Goal: Task Accomplishment & Management: Manage account settings

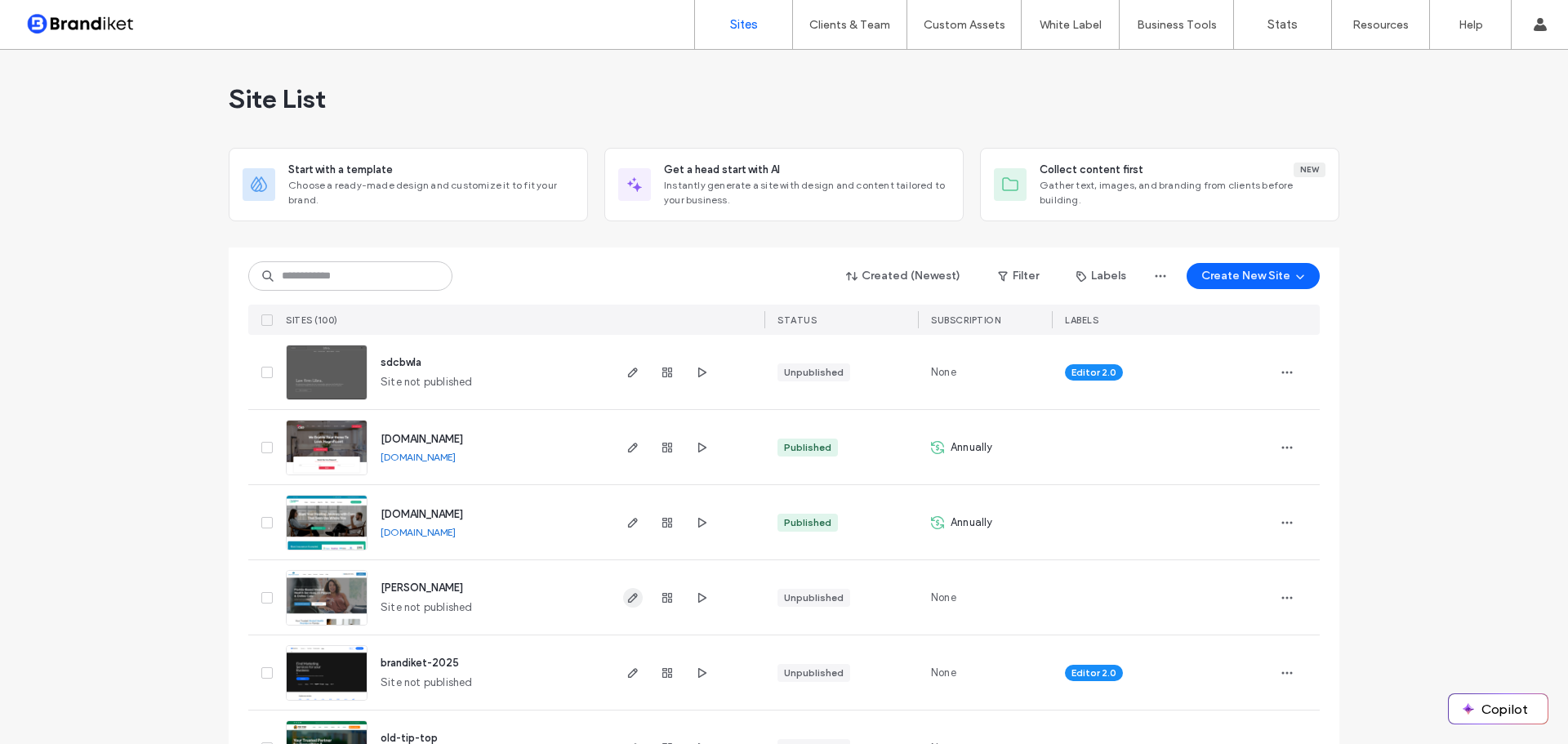
click at [628, 598] on use "button" at bounding box center [633, 597] width 10 height 10
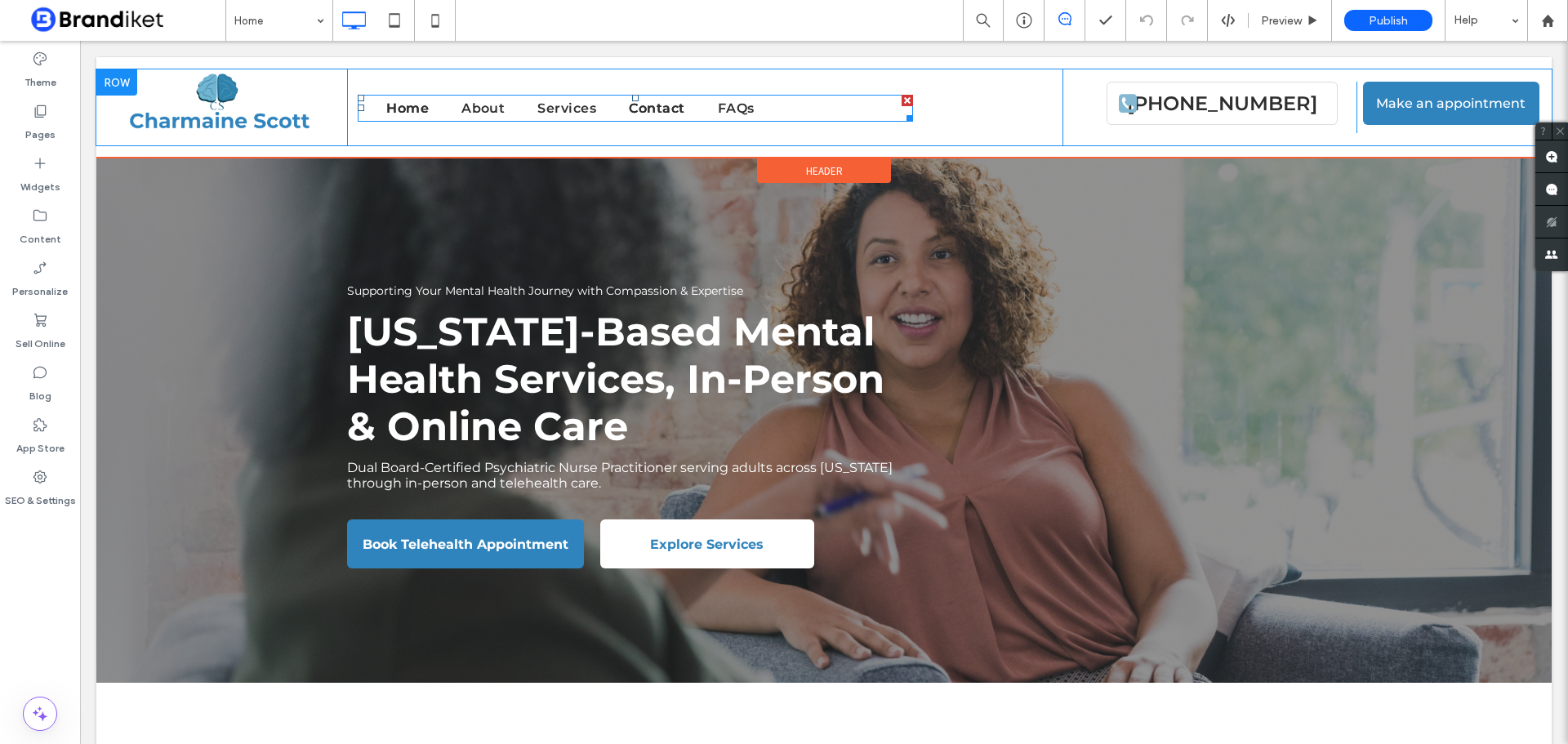
click at [662, 108] on span "Contact" at bounding box center [657, 108] width 56 height 15
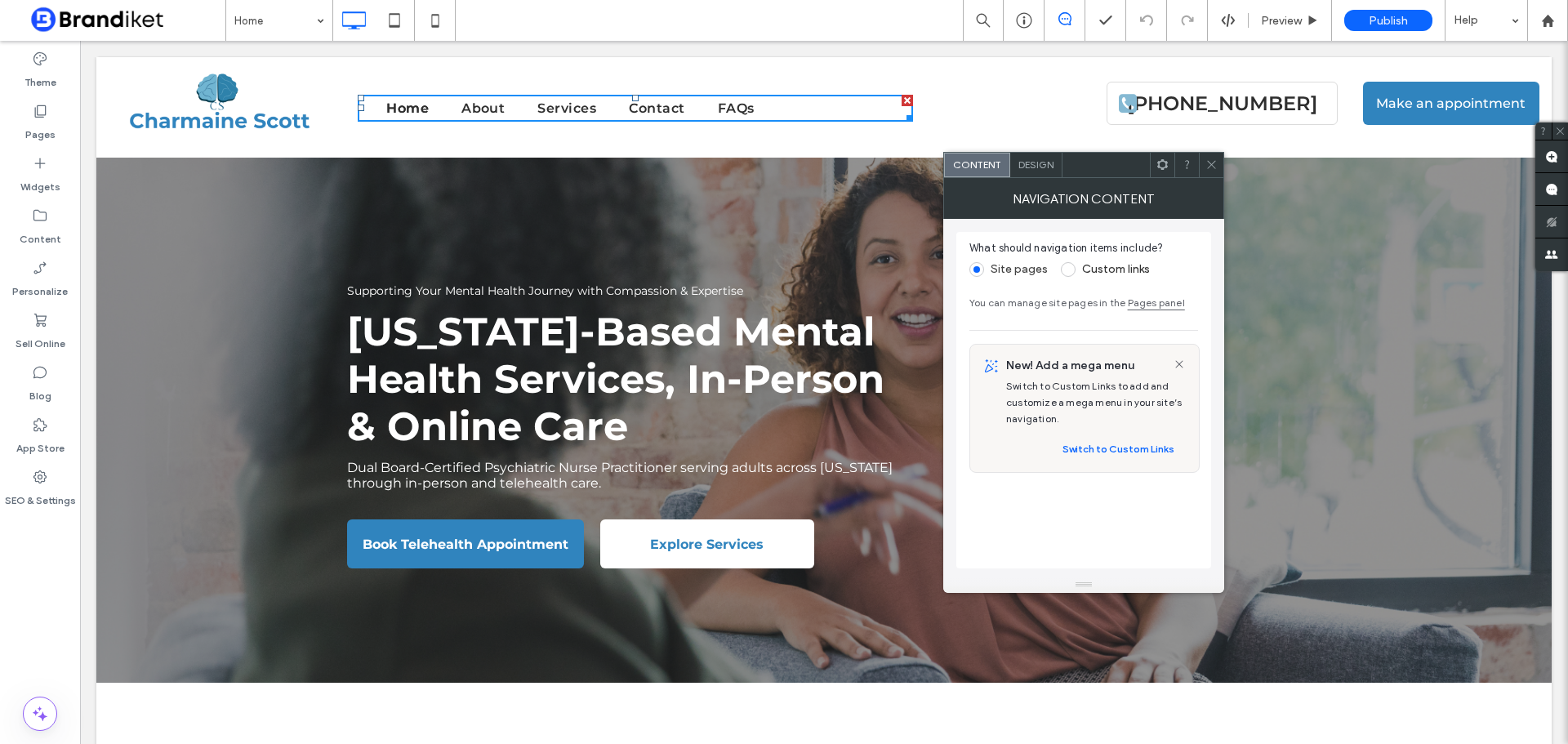
click at [1206, 168] on icon at bounding box center [1212, 164] width 12 height 12
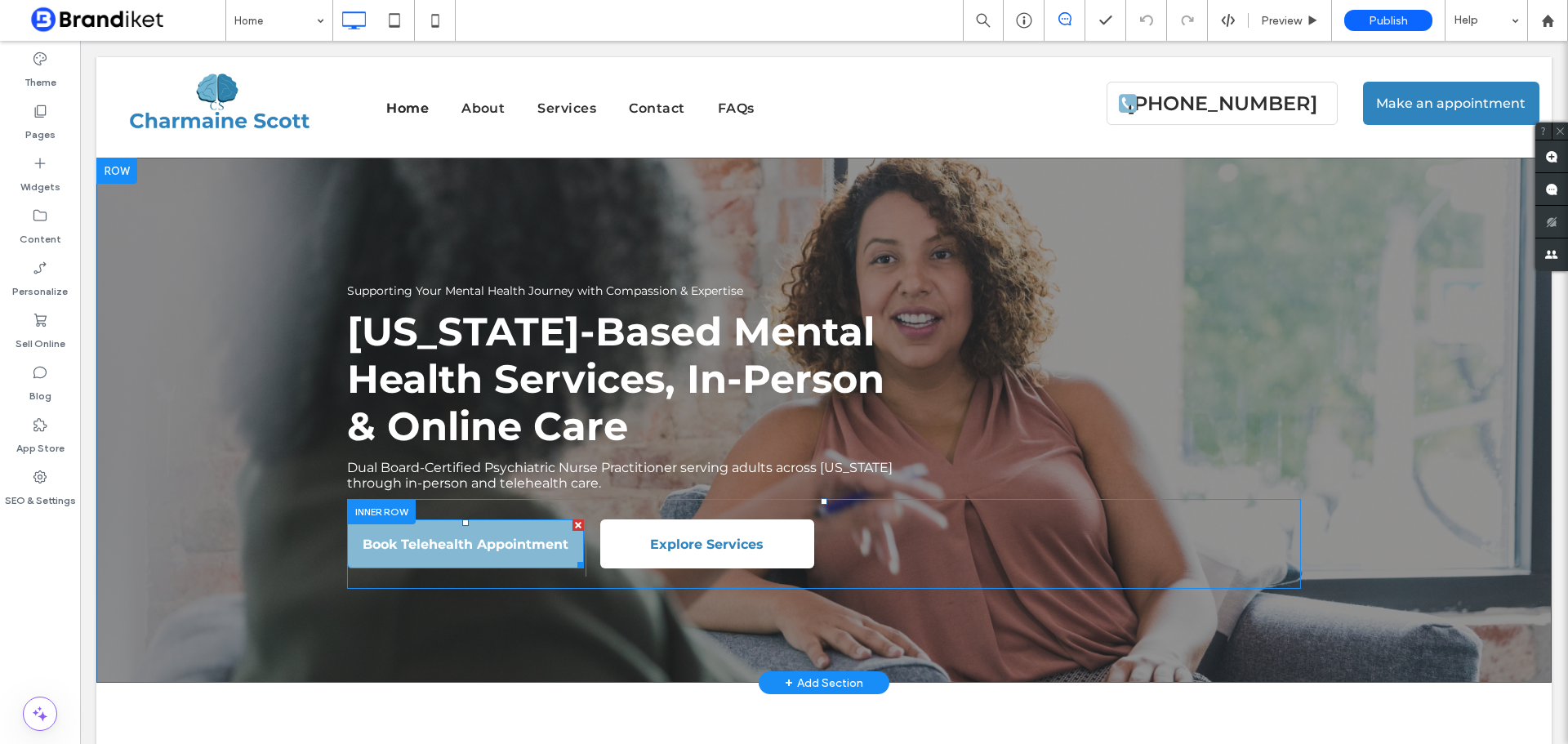
click at [511, 541] on span "Book Telehealth Appointment" at bounding box center [466, 544] width 217 height 32
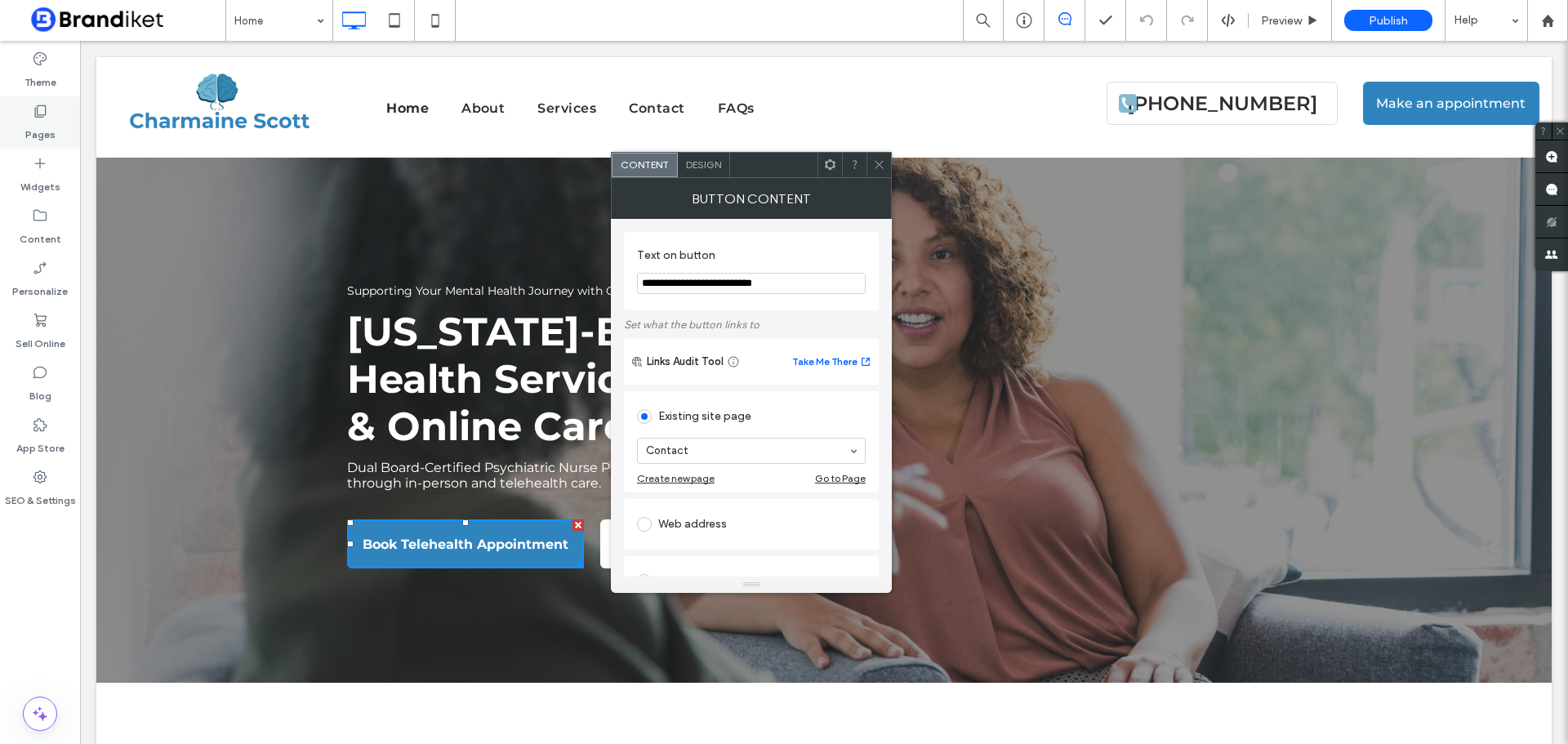
click at [43, 113] on icon at bounding box center [39, 110] width 16 height 16
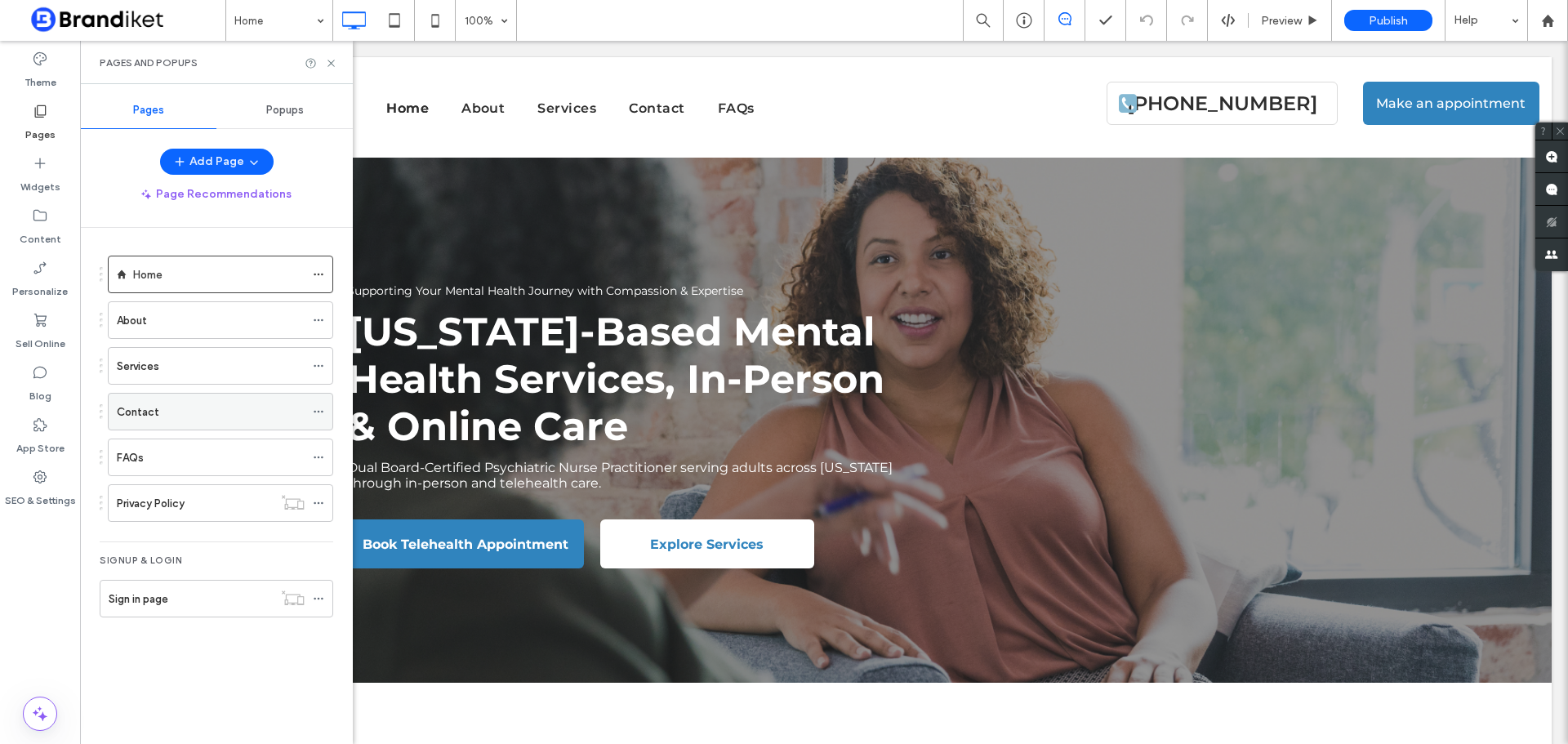
click at [185, 410] on div "Contact" at bounding box center [211, 412] width 188 height 17
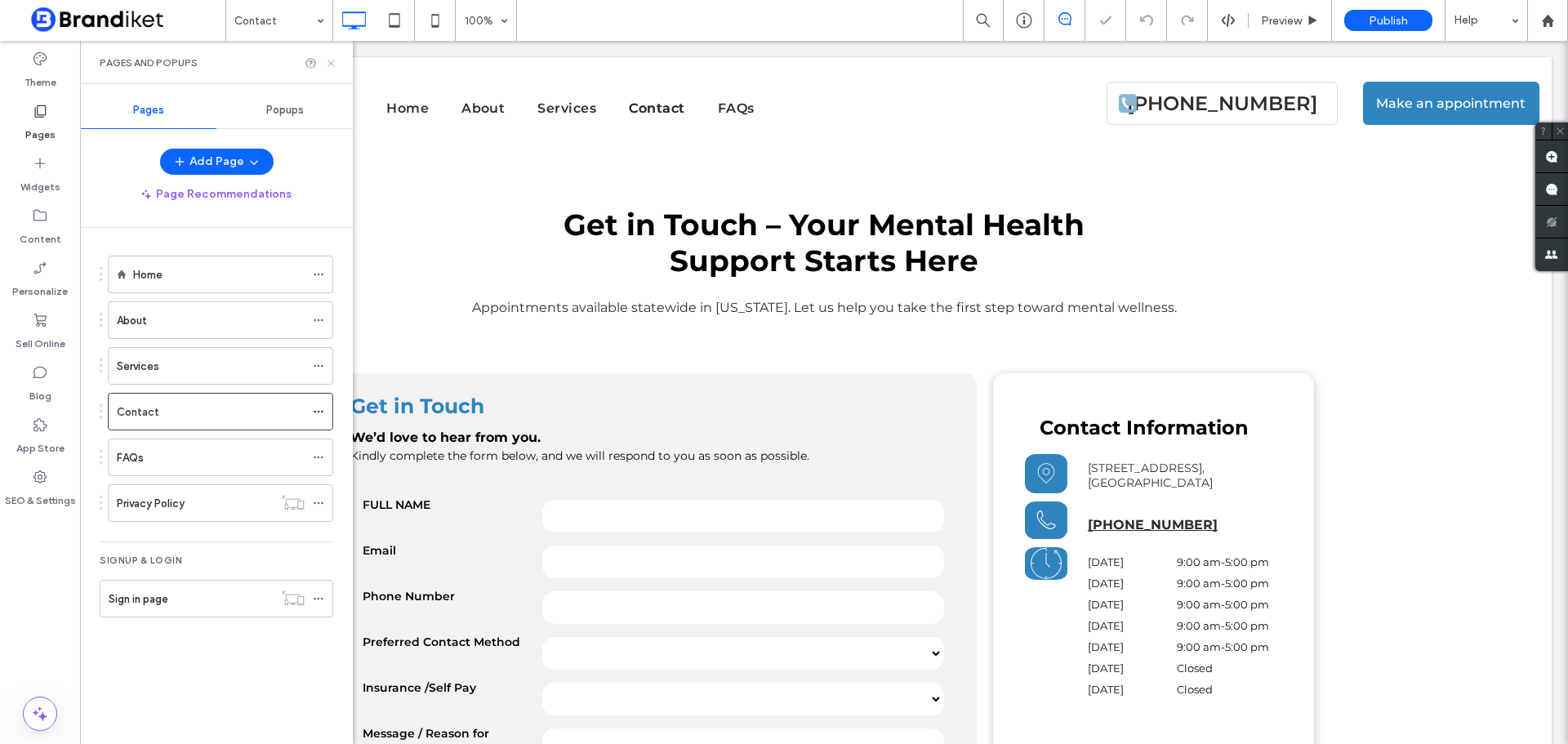
click at [335, 66] on icon at bounding box center [330, 63] width 12 height 12
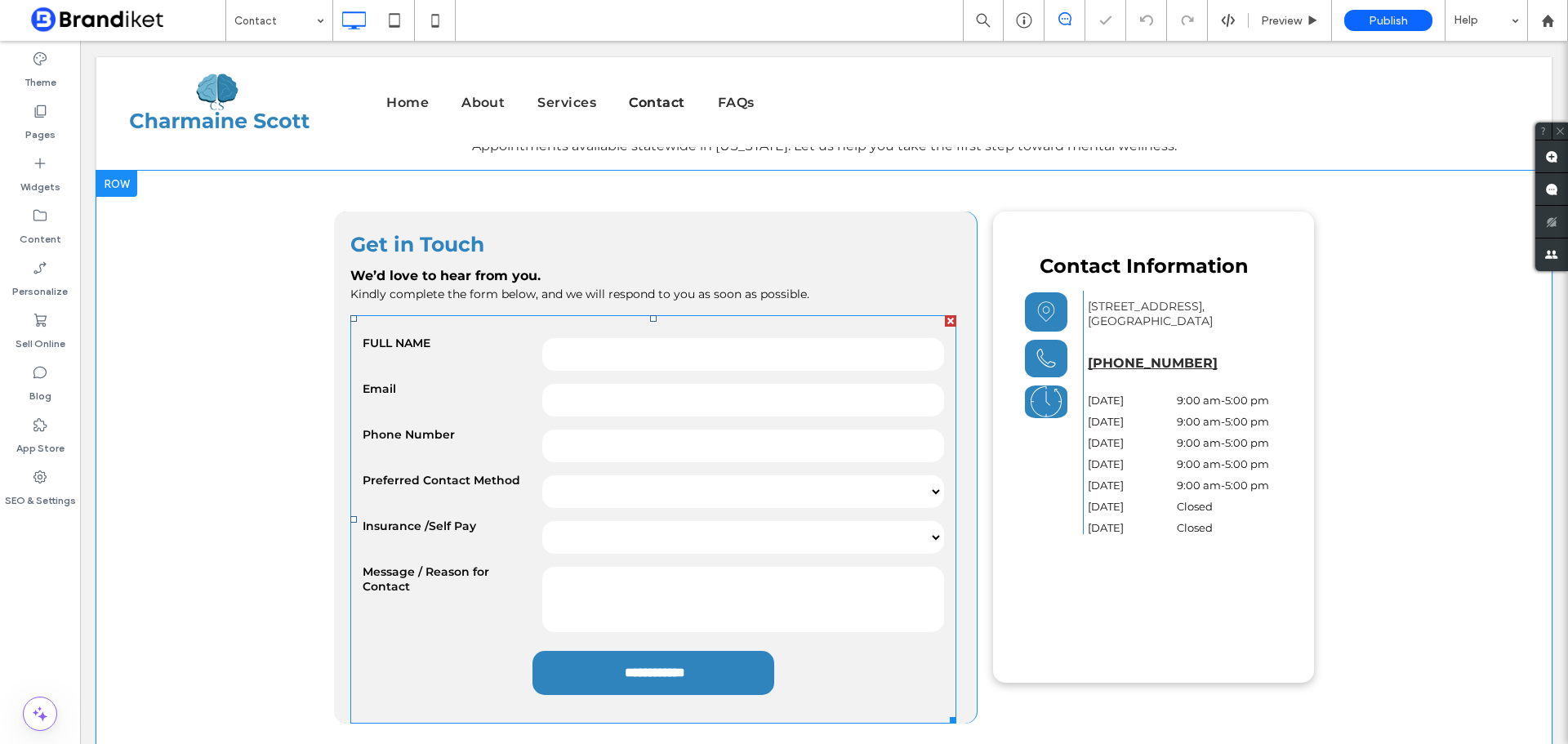
scroll to position [164, 0]
click at [511, 376] on form "**********" at bounding box center [653, 517] width 606 height 408
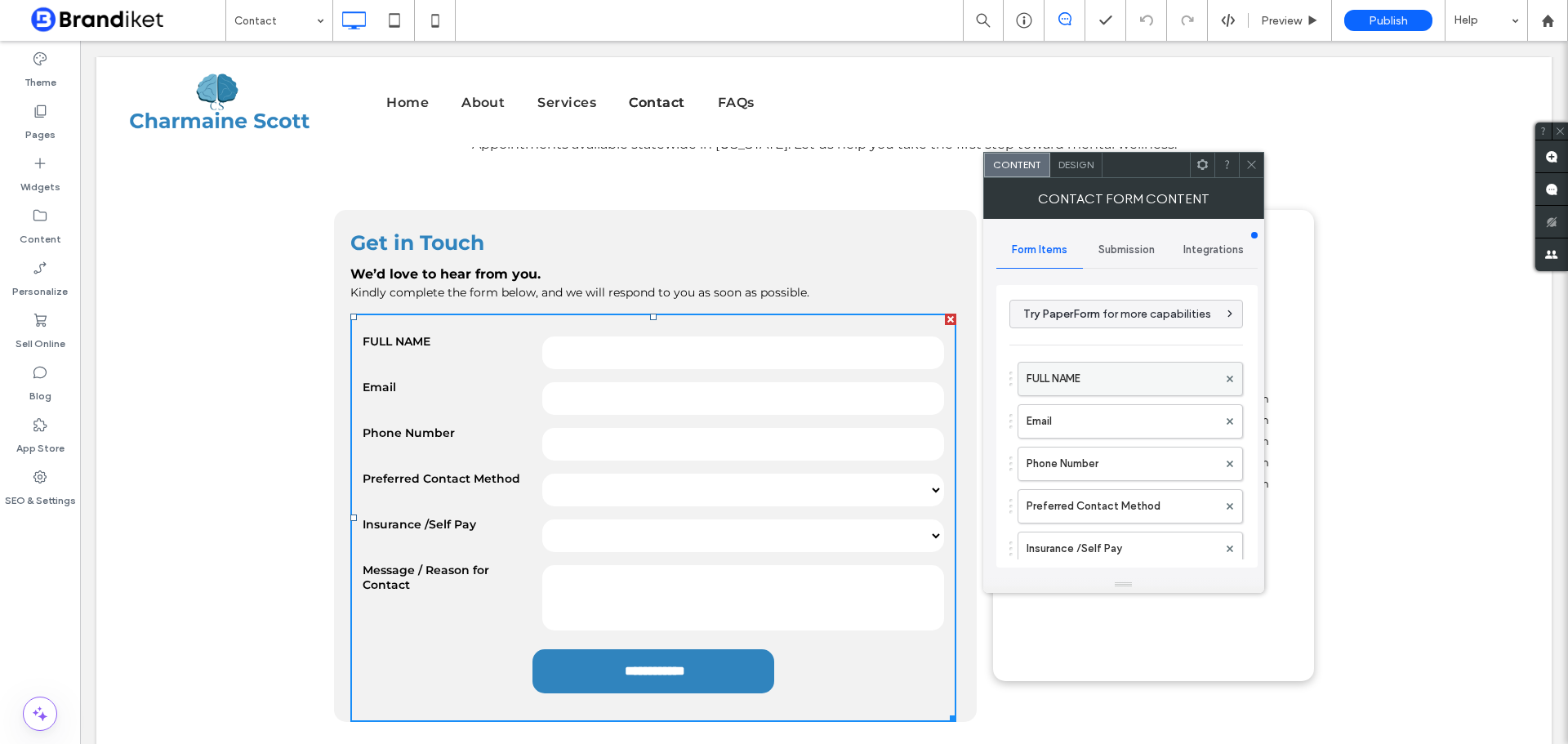
click at [1069, 371] on label "FULL NAME" at bounding box center [1123, 379] width 192 height 33
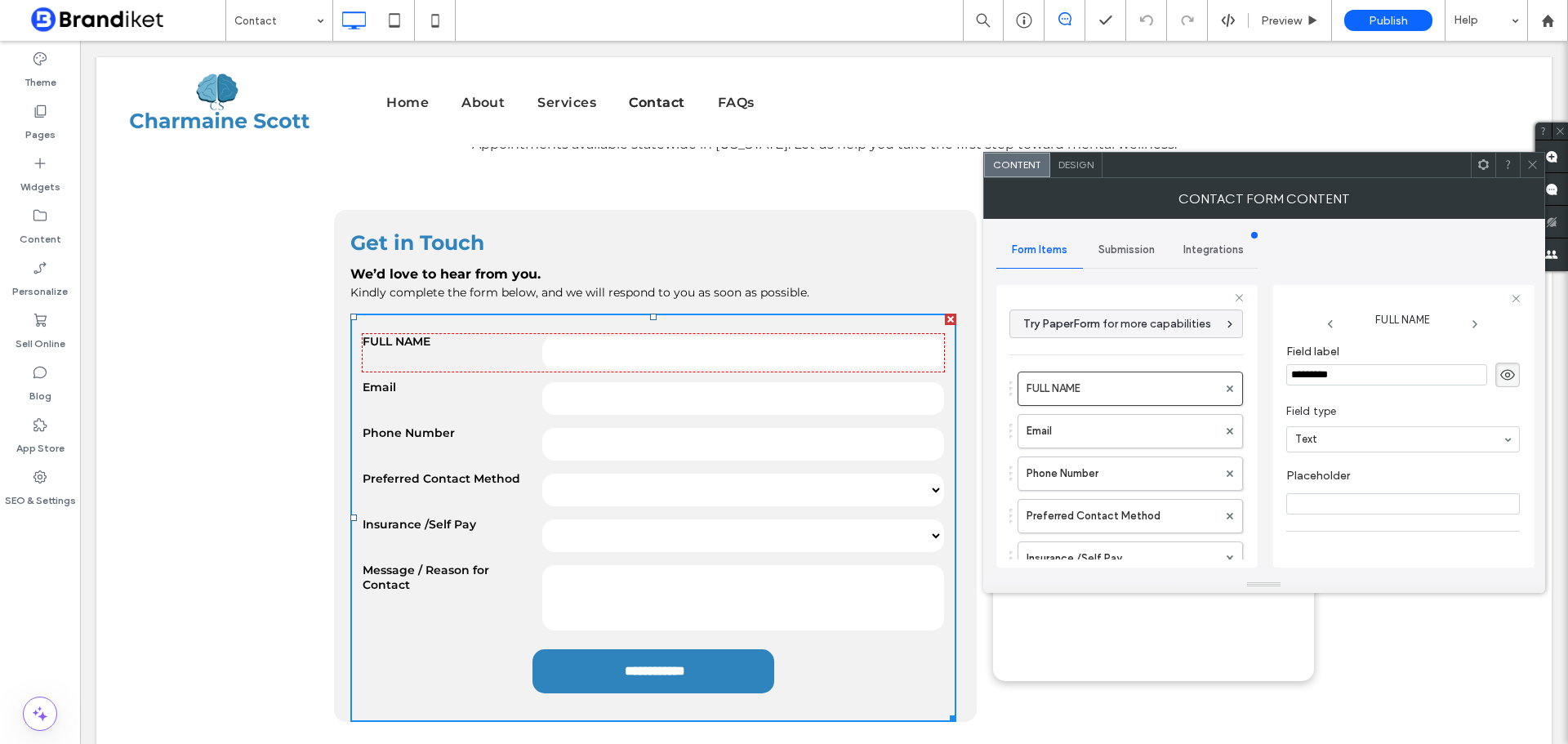
drag, startPoint x: 1352, startPoint y: 377, endPoint x: 1276, endPoint y: 373, distance: 76.1
click at [1276, 372] on div "FULL NAME Field label ********* Field type Text Placeholder Required field Star…" at bounding box center [1403, 426] width 261 height 282
type input "*********"
click at [1529, 166] on icon at bounding box center [1533, 164] width 12 height 12
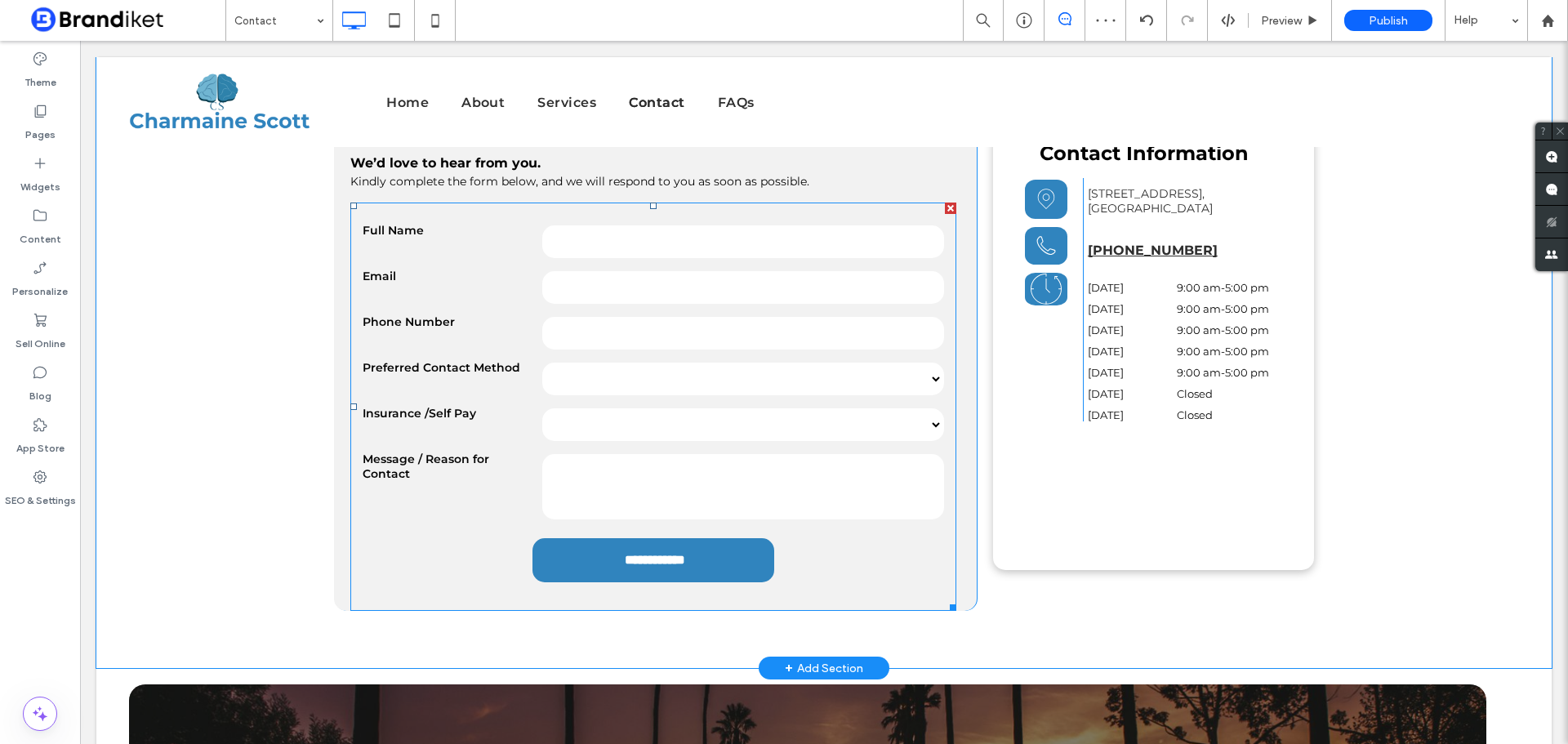
scroll to position [245, 0]
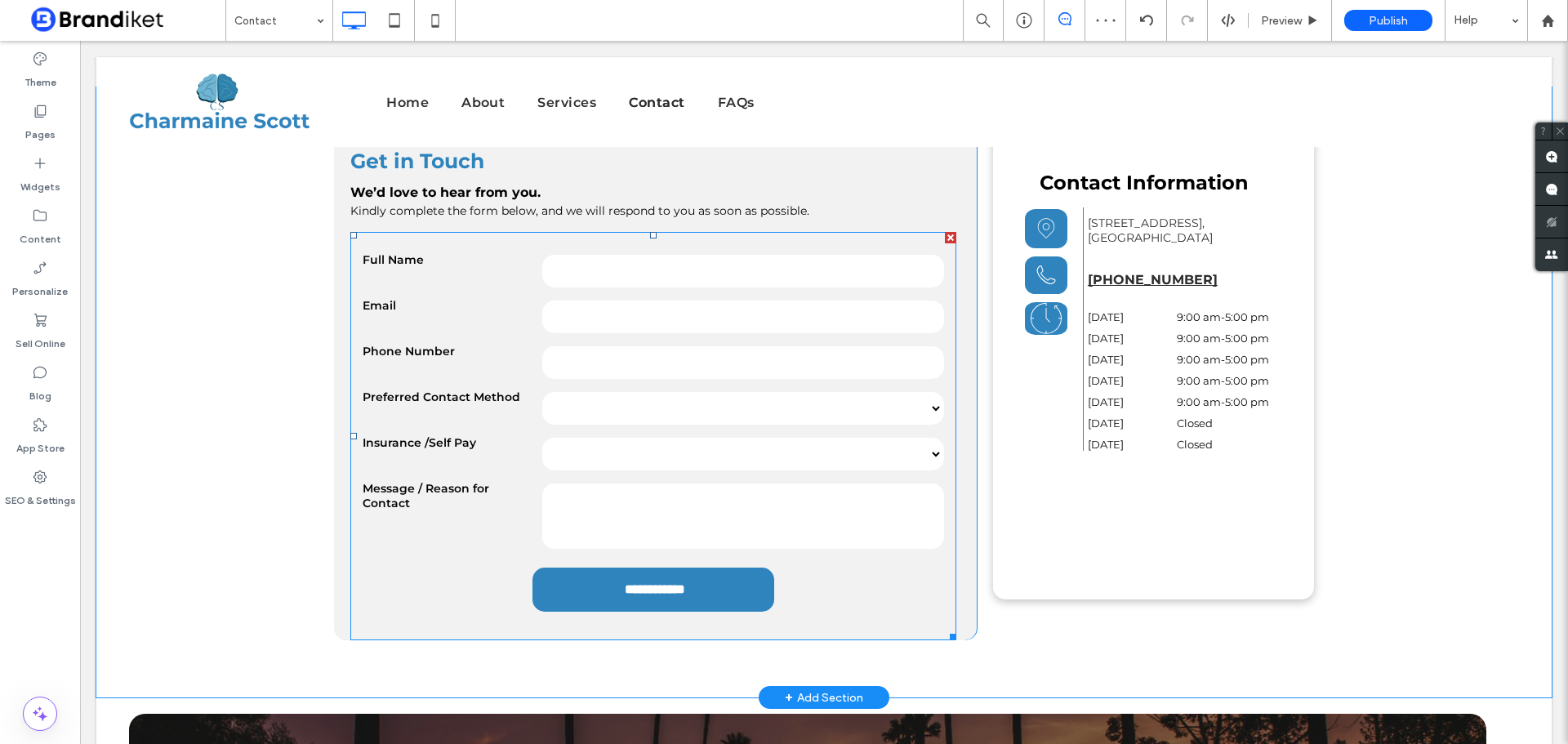
click at [762, 412] on select "***** ***** ****" at bounding box center [743, 408] width 402 height 33
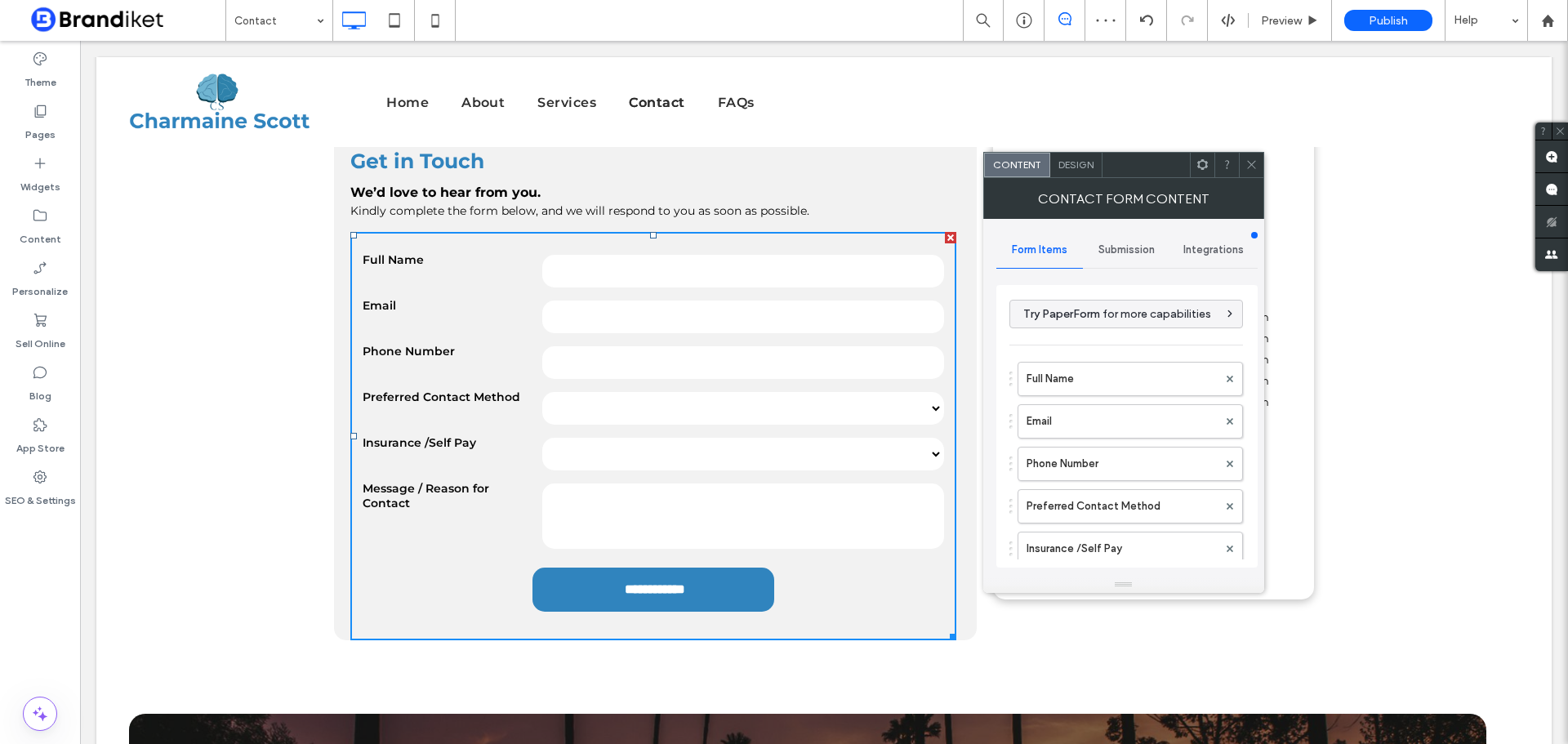
click at [1128, 237] on div "Submission" at bounding box center [1126, 250] width 87 height 36
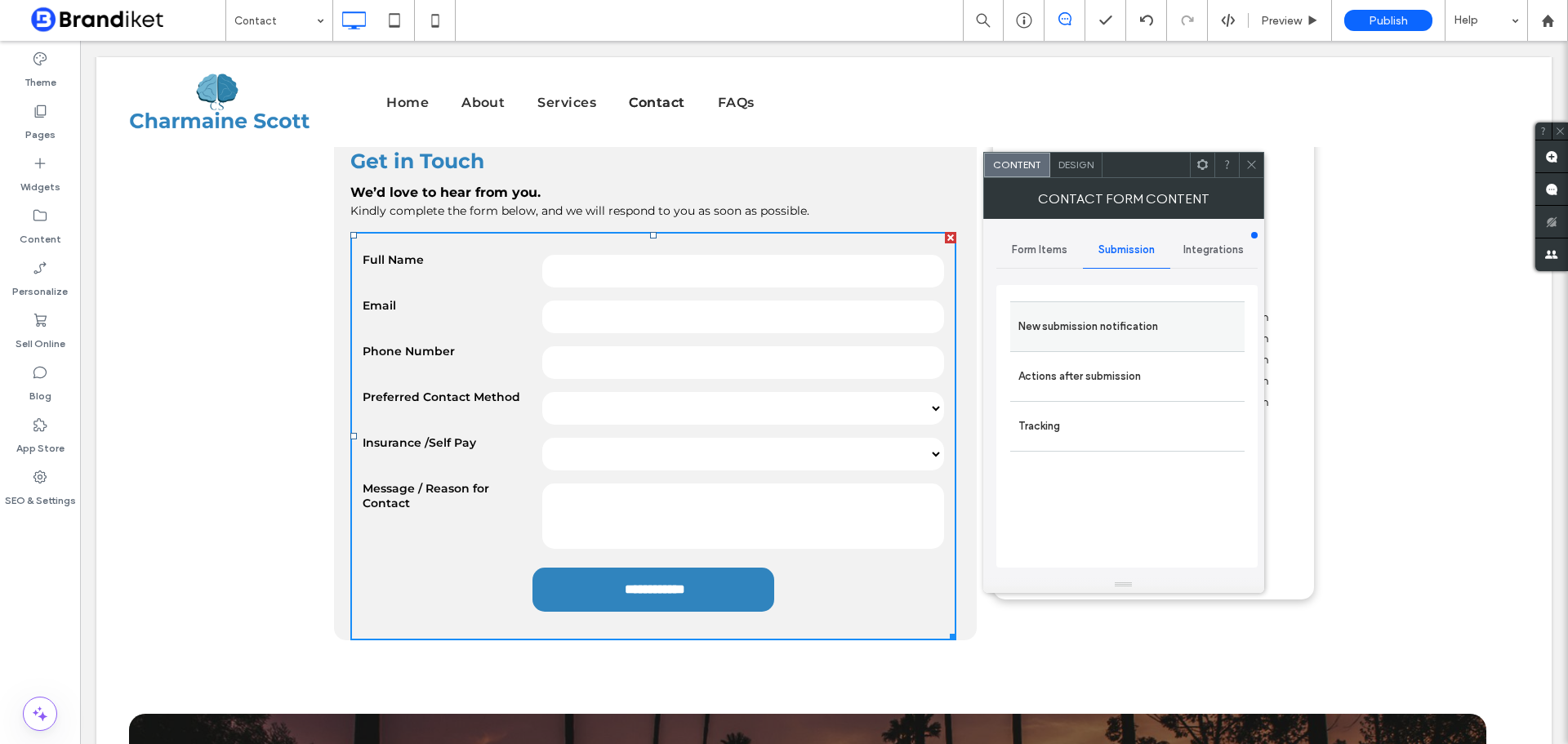
click at [1117, 327] on label "New submission notification" at bounding box center [1127, 327] width 218 height 33
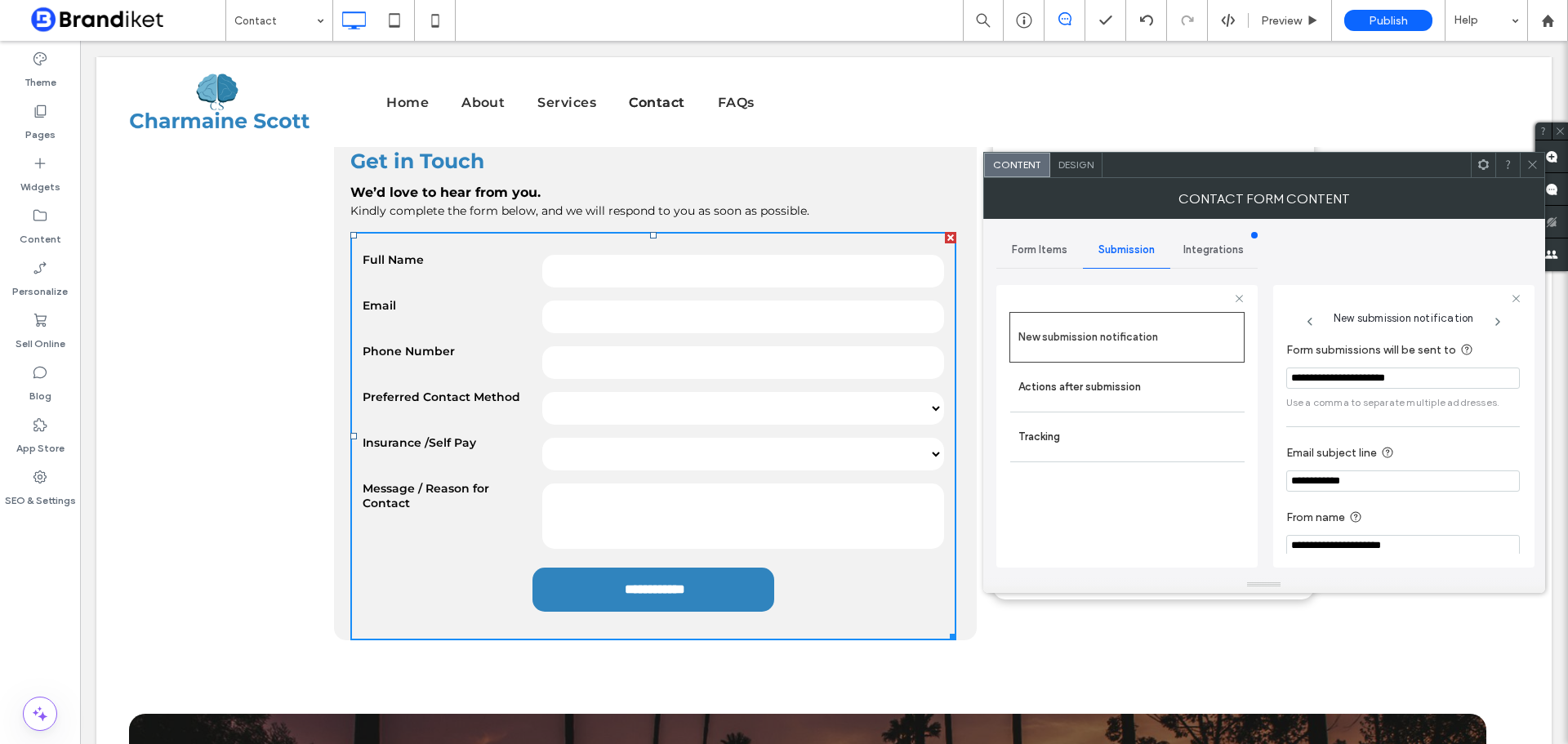
drag, startPoint x: 1381, startPoint y: 374, endPoint x: 1288, endPoint y: 372, distance: 93.0
click at [1288, 372] on input "**********" at bounding box center [1403, 378] width 234 height 21
click at [1439, 381] on input "**********" at bounding box center [1403, 378] width 234 height 21
click at [1534, 163] on icon at bounding box center [1533, 164] width 12 height 12
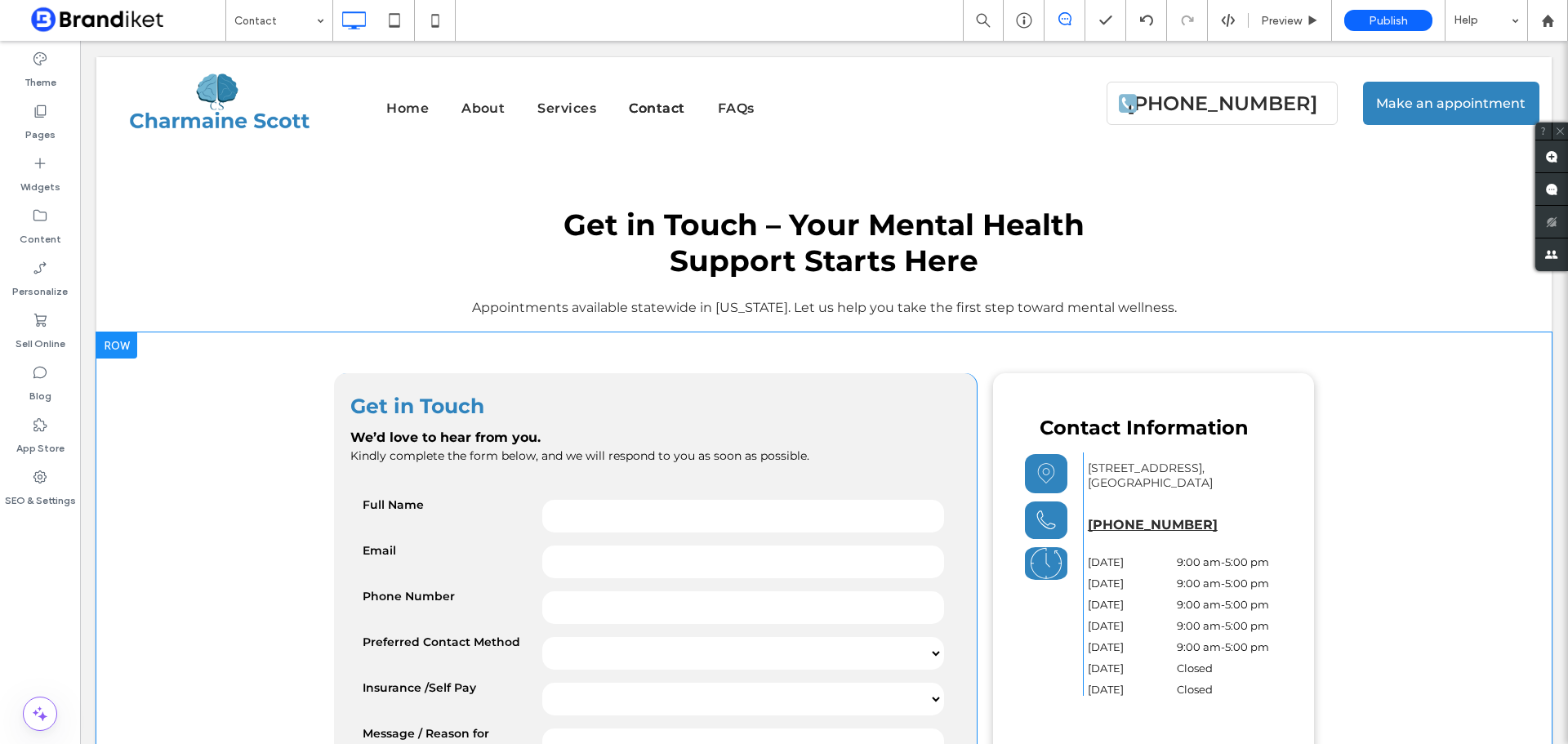
scroll to position [408, 0]
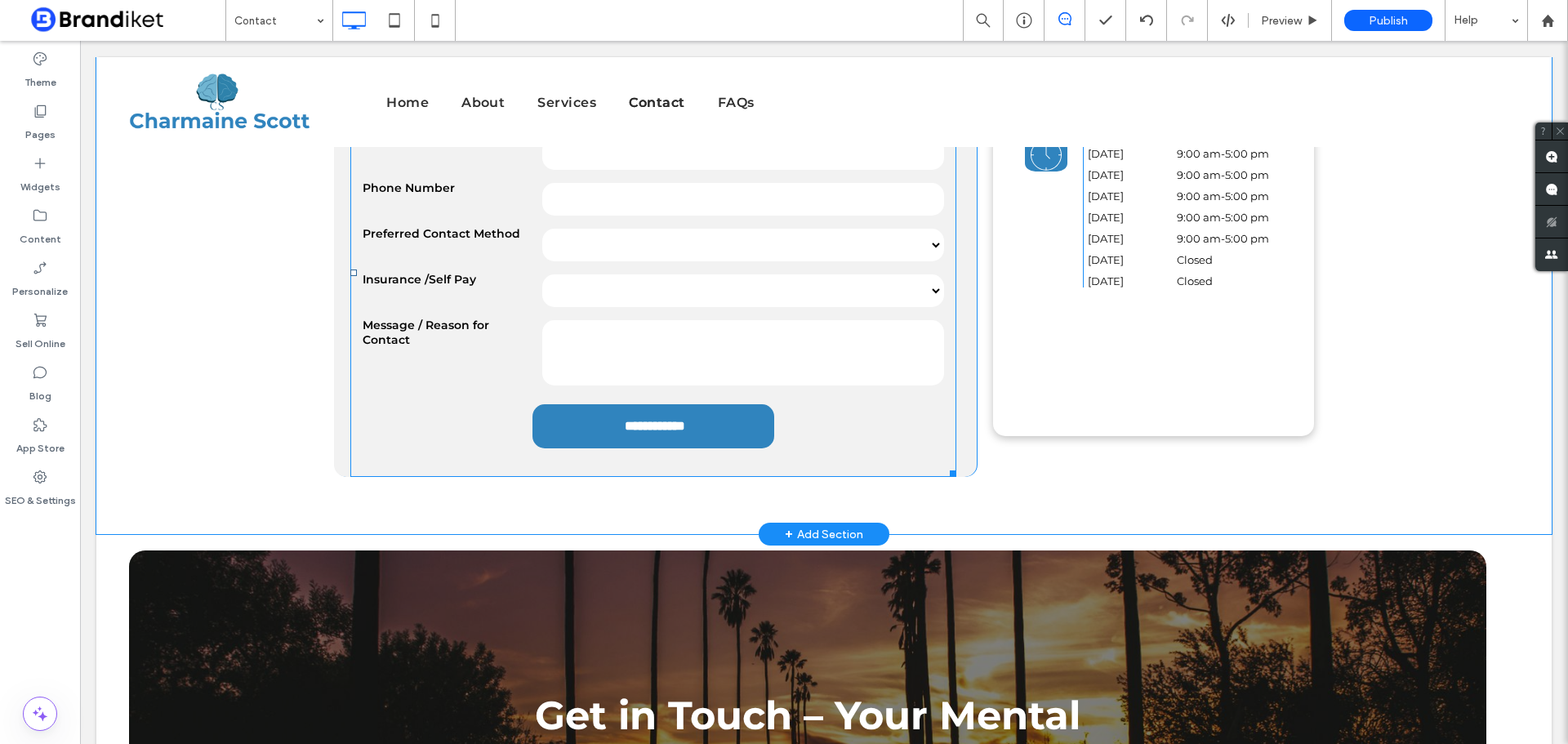
click at [656, 251] on select "***** ***** ****" at bounding box center [743, 245] width 402 height 33
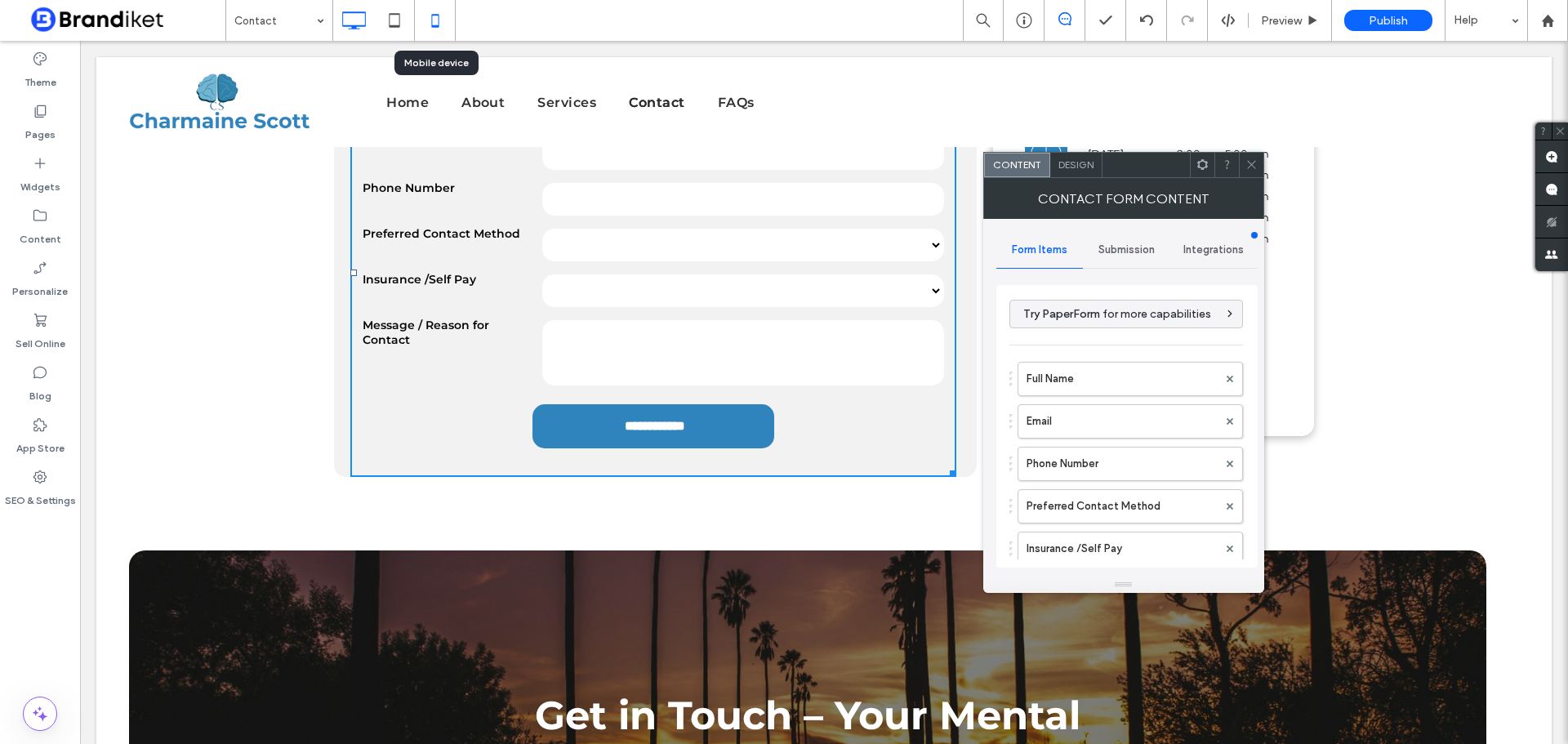
click at [442, 16] on icon at bounding box center [435, 20] width 33 height 33
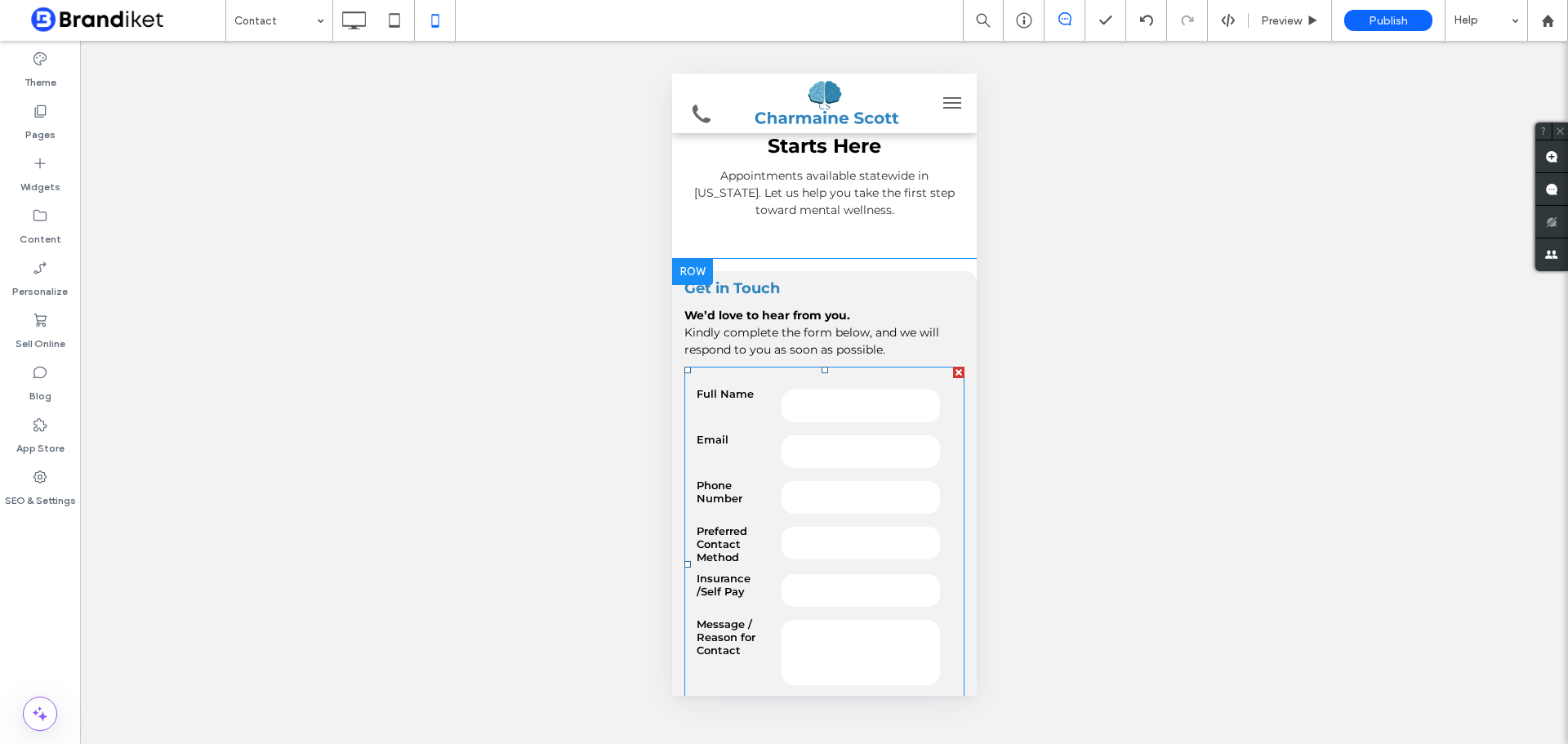
scroll to position [0, 0]
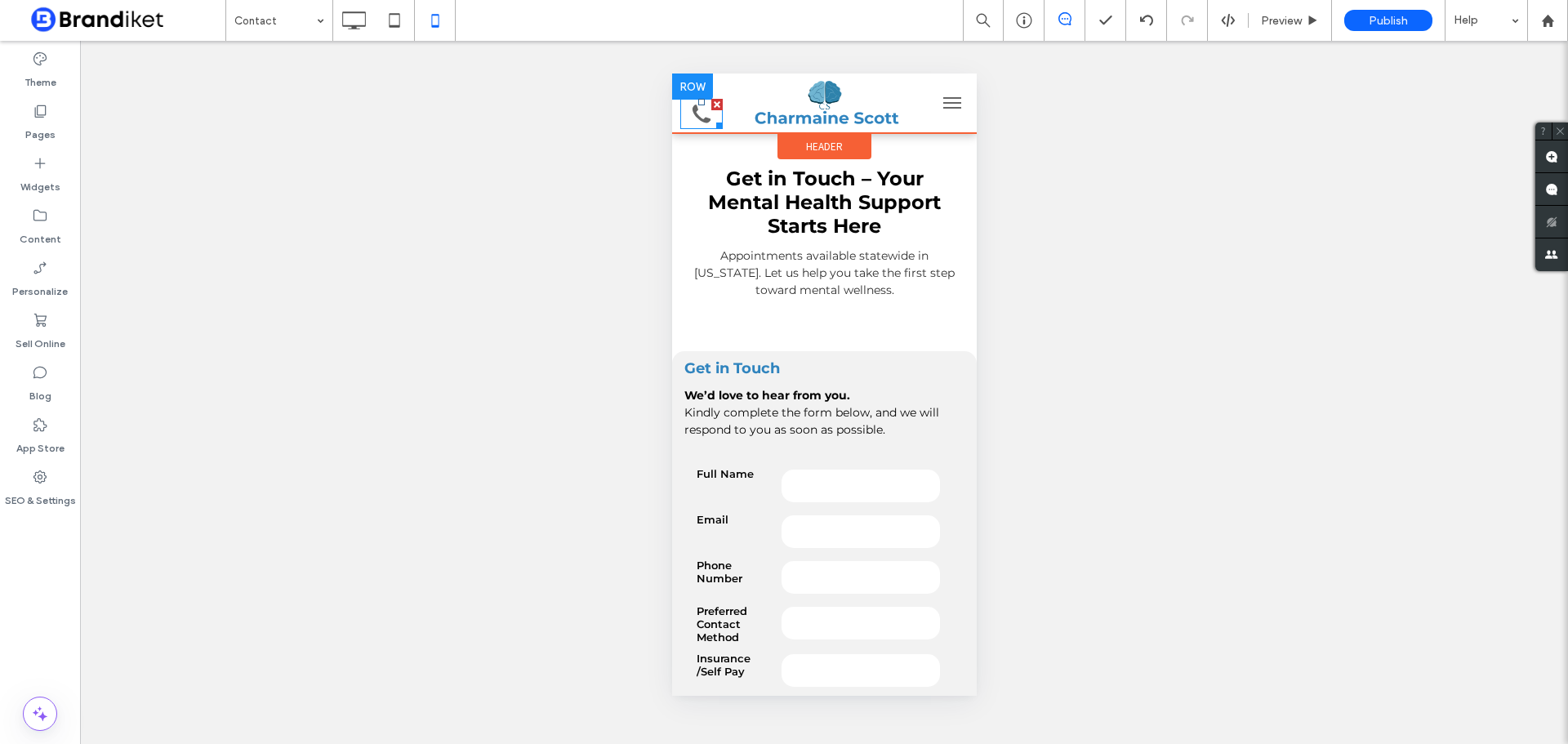
click at [693, 109] on icon at bounding box center [700, 113] width 18 height 18
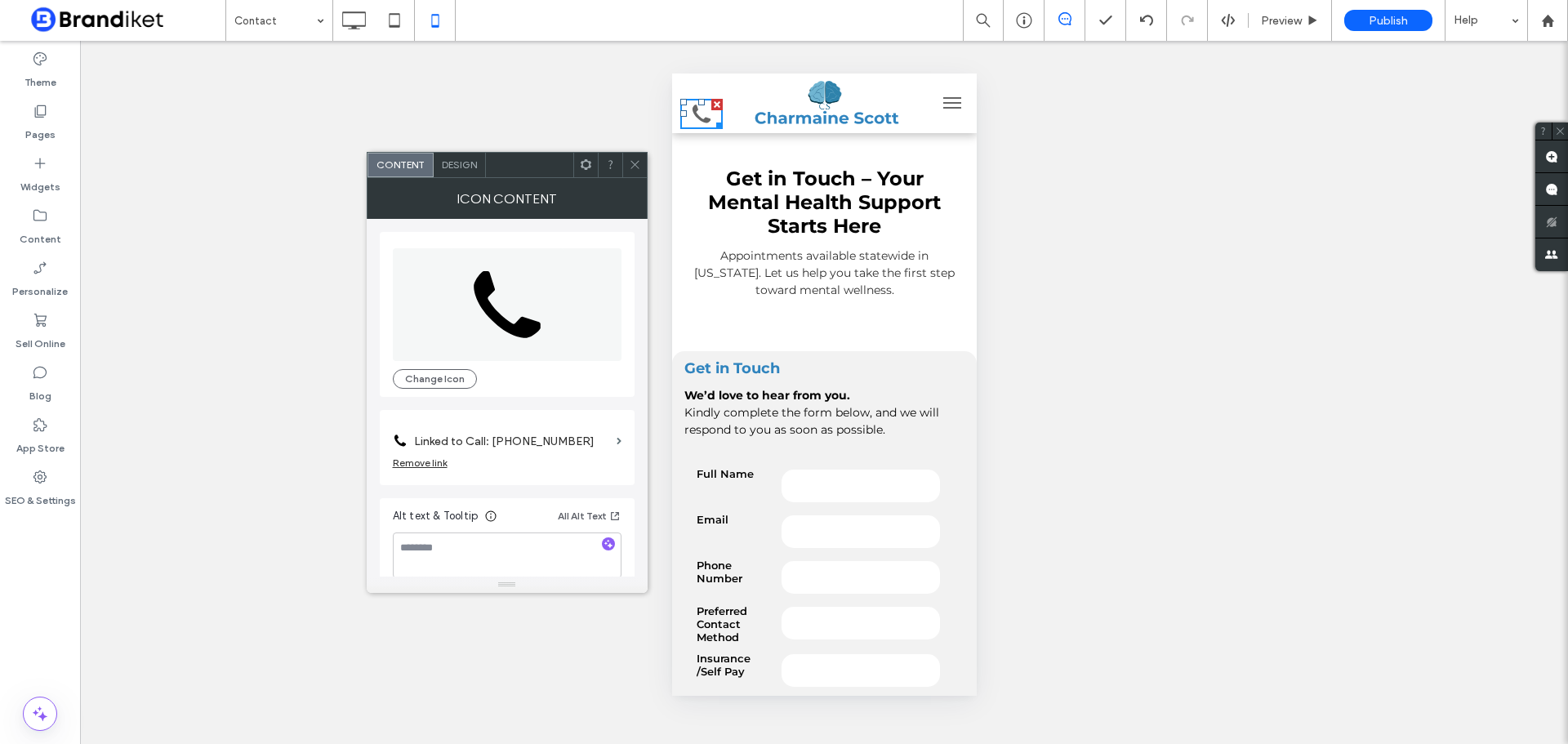
click at [458, 169] on span "Design" at bounding box center [459, 164] width 35 height 12
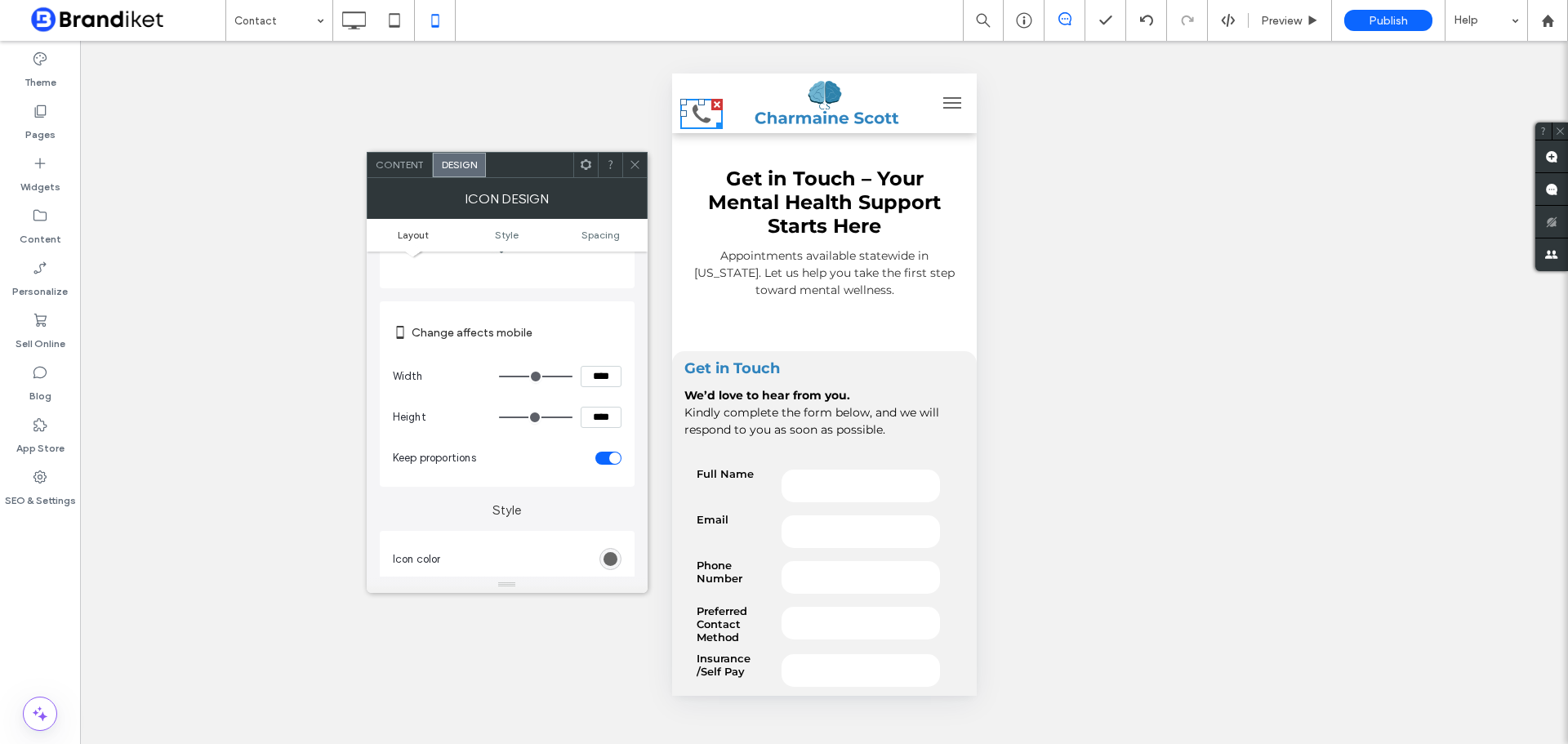
scroll to position [327, 0]
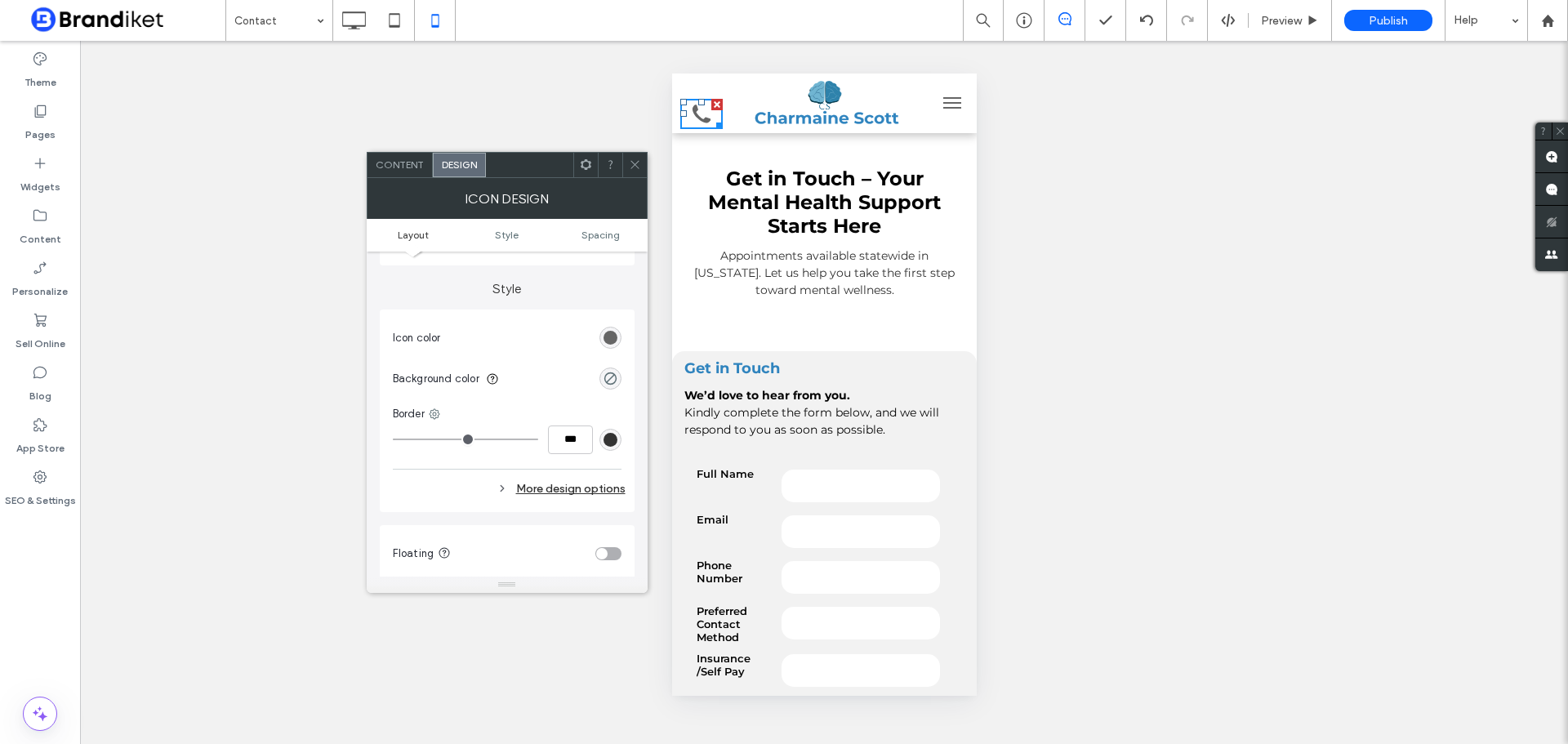
click at [602, 328] on section "Icon color" at bounding box center [507, 338] width 229 height 41
click at [606, 331] on div "rgb(102, 102, 102)" at bounding box center [610, 337] width 13 height 13
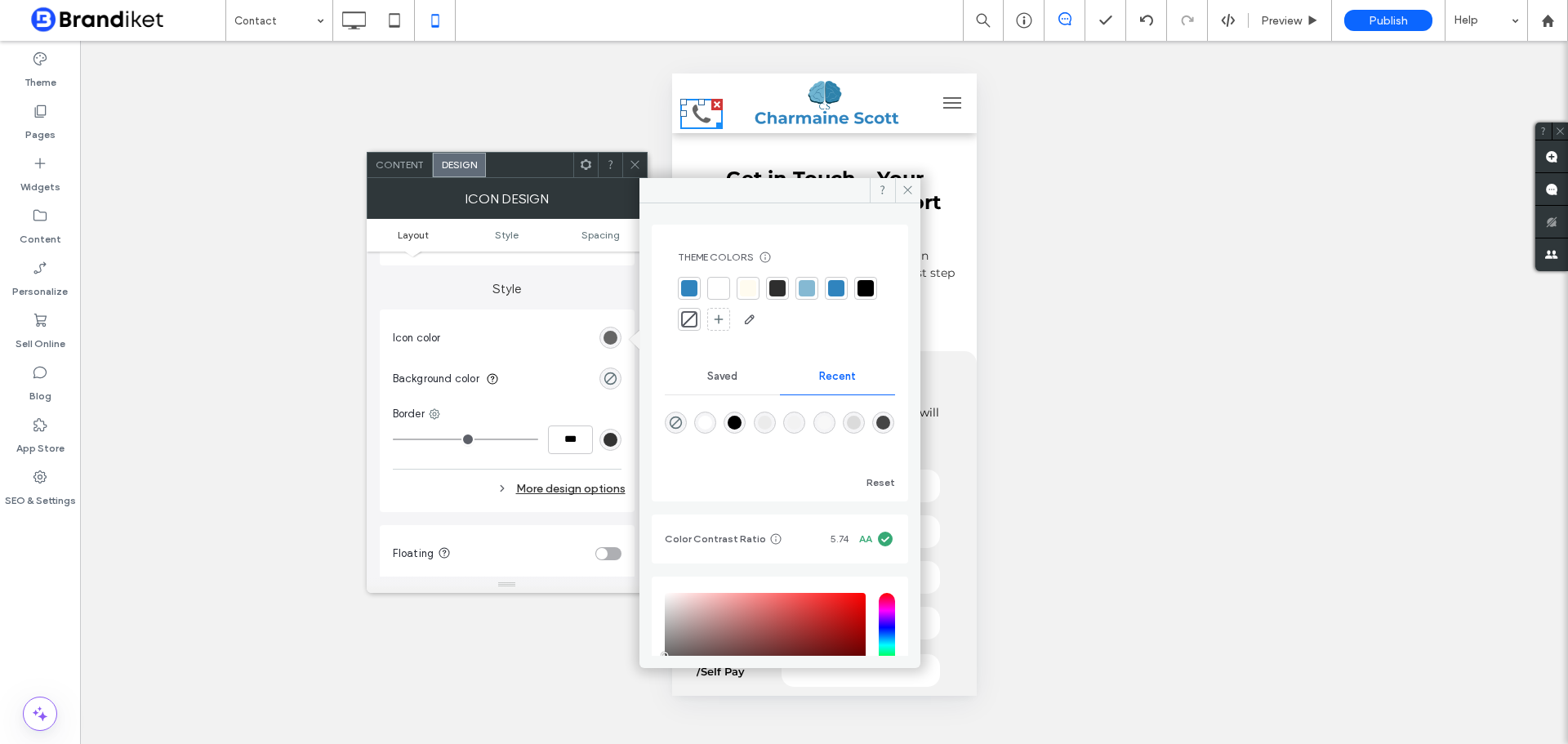
click at [837, 282] on div at bounding box center [836, 287] width 16 height 16
click at [860, 297] on div at bounding box center [868, 288] width 16 height 16
click at [902, 186] on icon at bounding box center [907, 190] width 12 height 12
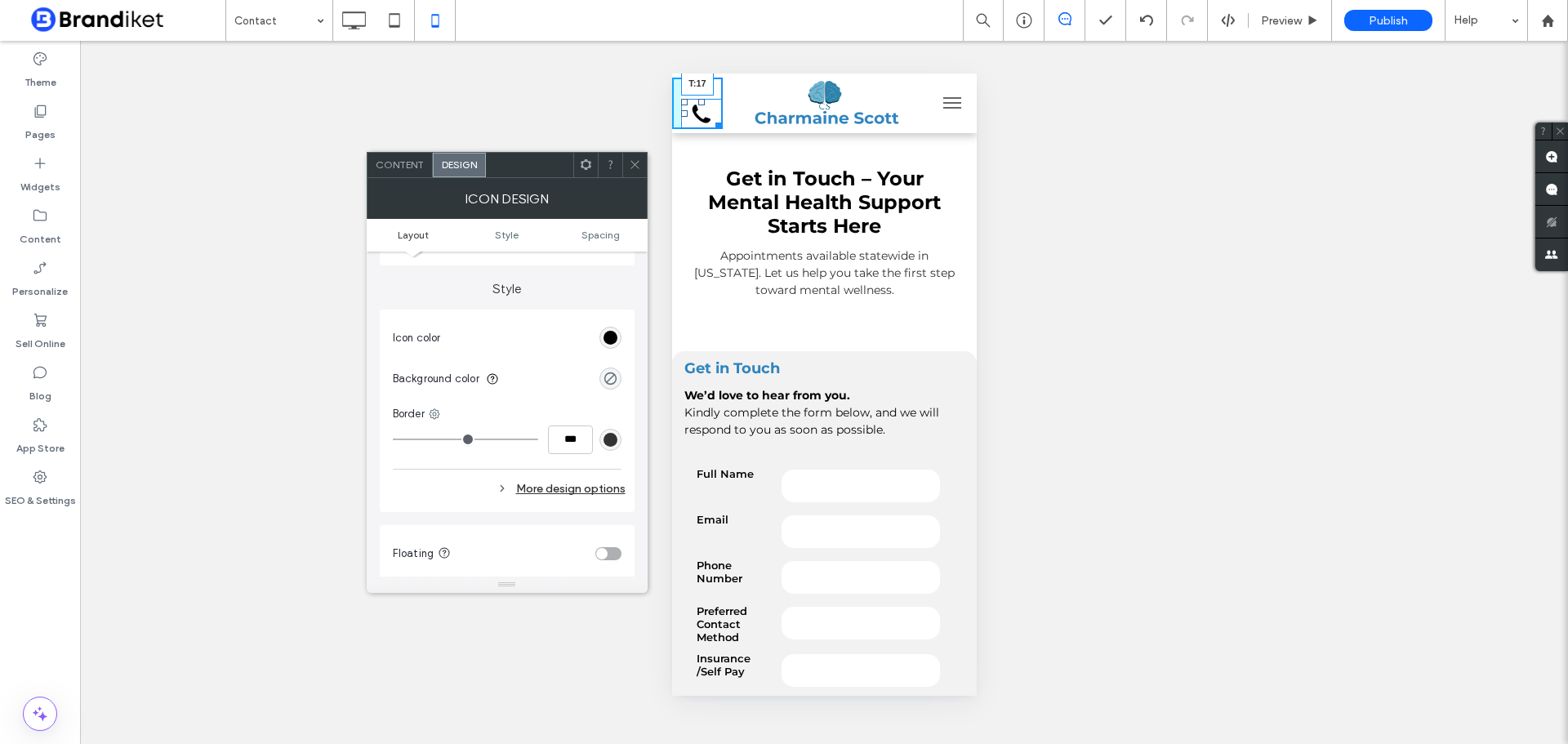
drag, startPoint x: 696, startPoint y: 98, endPoint x: 1371, endPoint y: 164, distance: 678.2
click at [698, 91] on div "T:17" at bounding box center [696, 103] width 51 height 53
click at [639, 166] on icon at bounding box center [635, 164] width 12 height 12
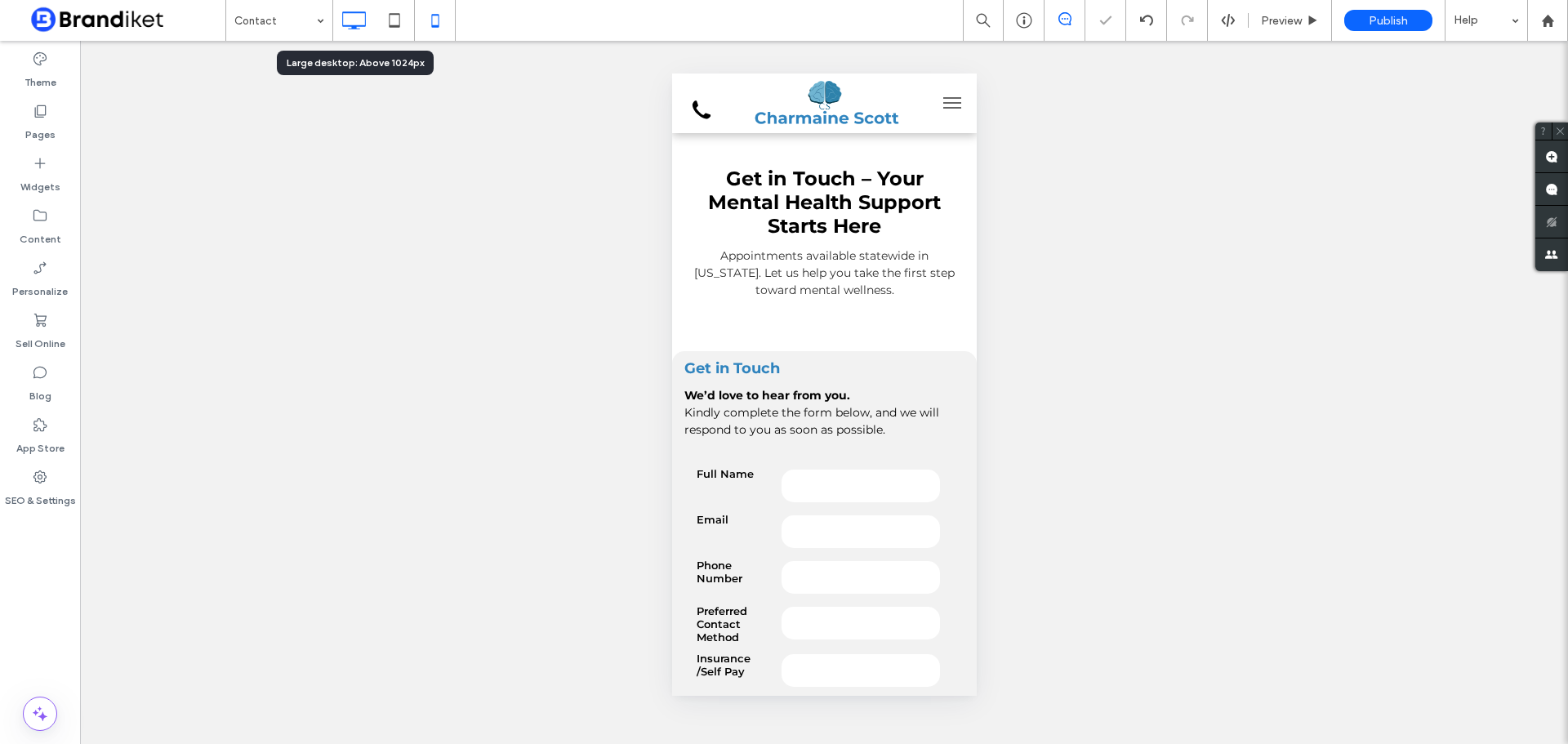
click at [348, 21] on icon at bounding box center [353, 20] width 33 height 33
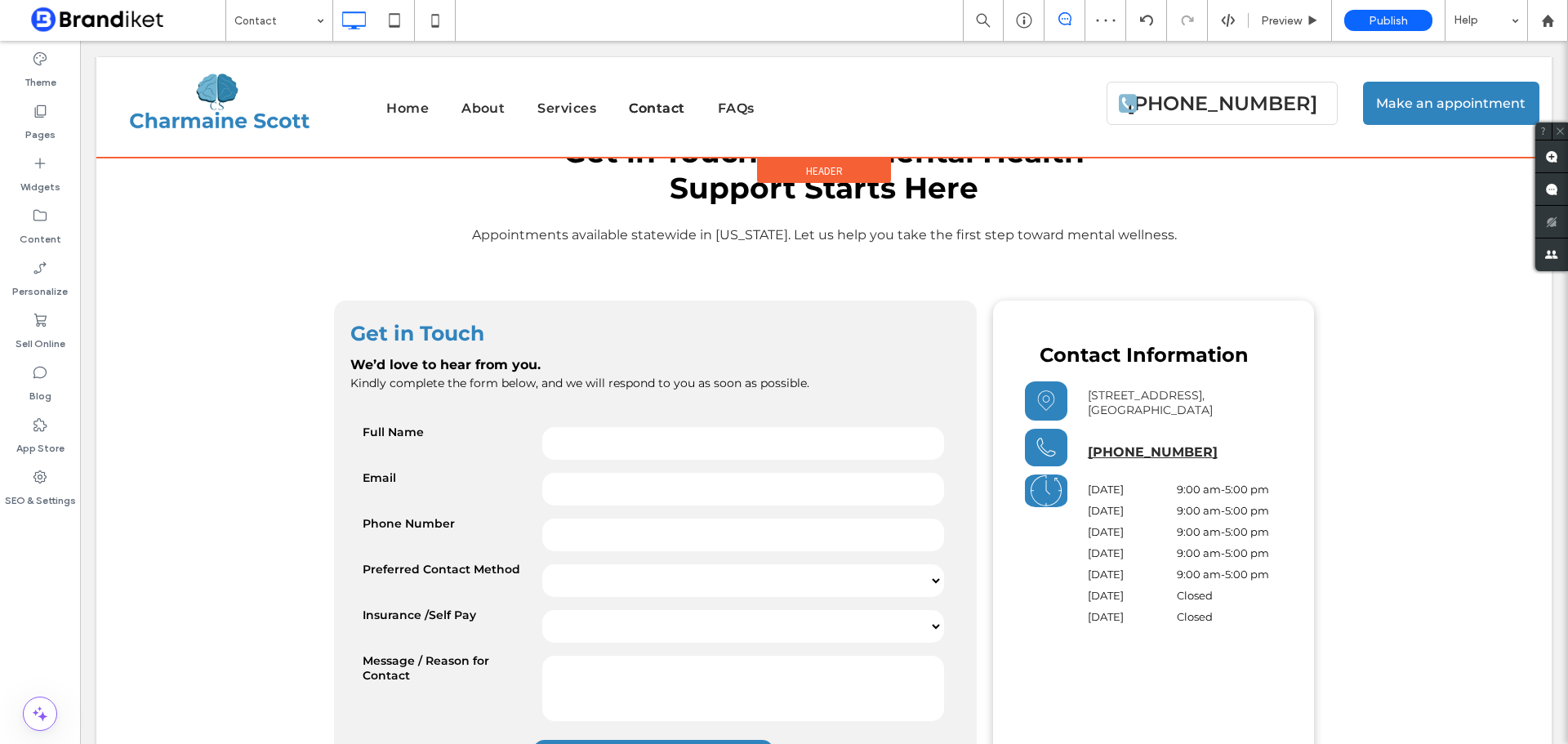
scroll to position [164, 0]
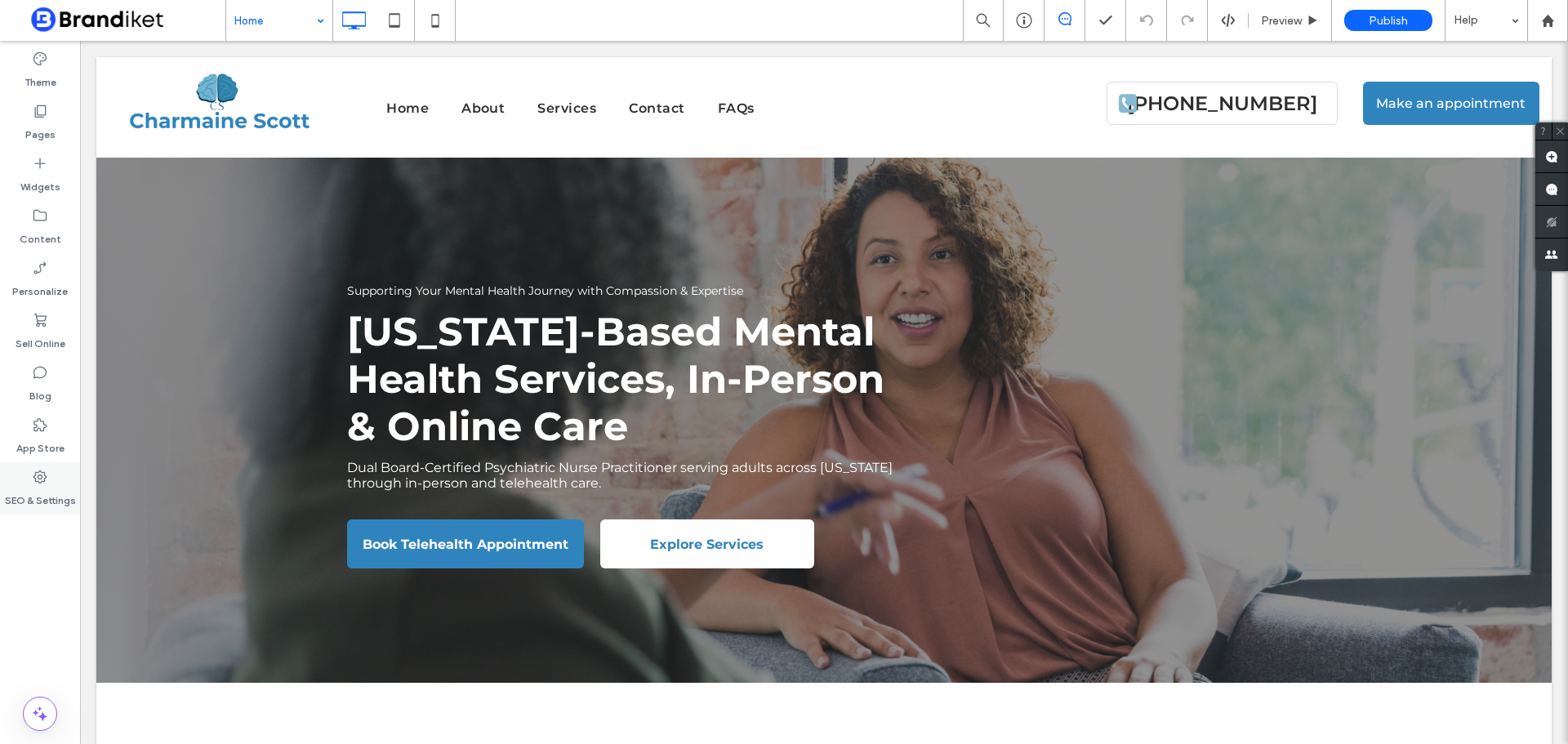
click at [61, 485] on div "SEO & Settings" at bounding box center [40, 488] width 80 height 53
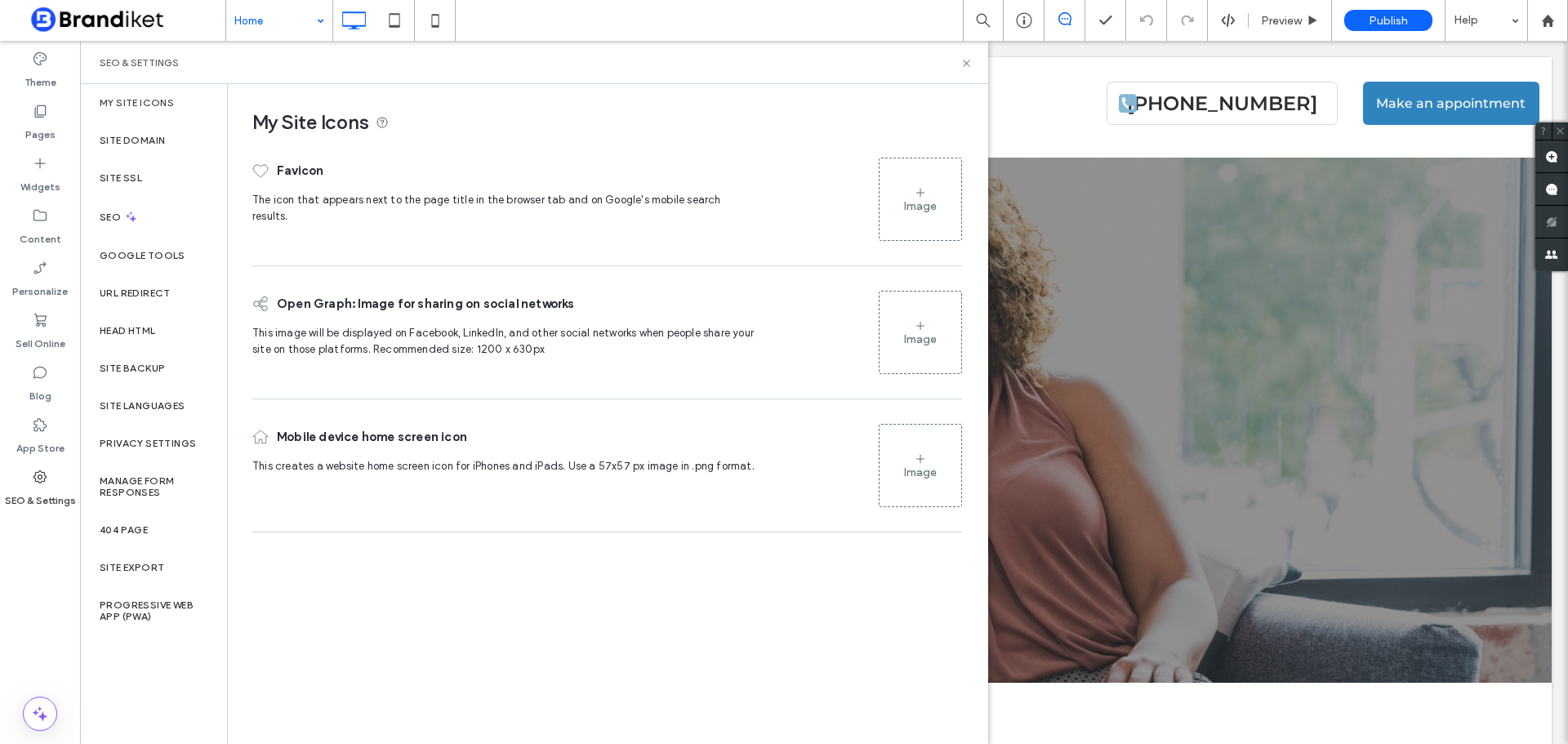
click at [939, 460] on div "Image" at bounding box center [920, 465] width 81 height 79
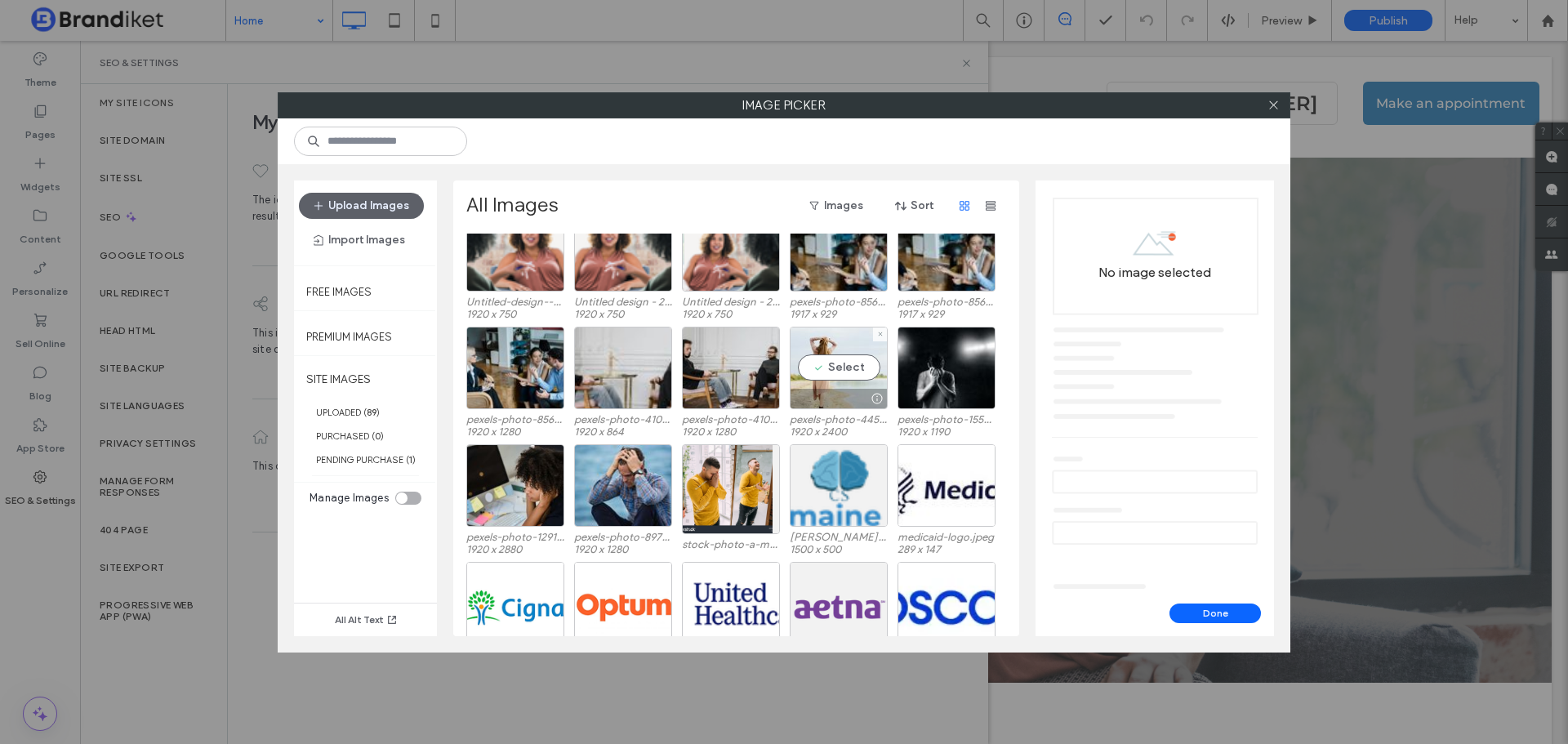
scroll to position [81, 0]
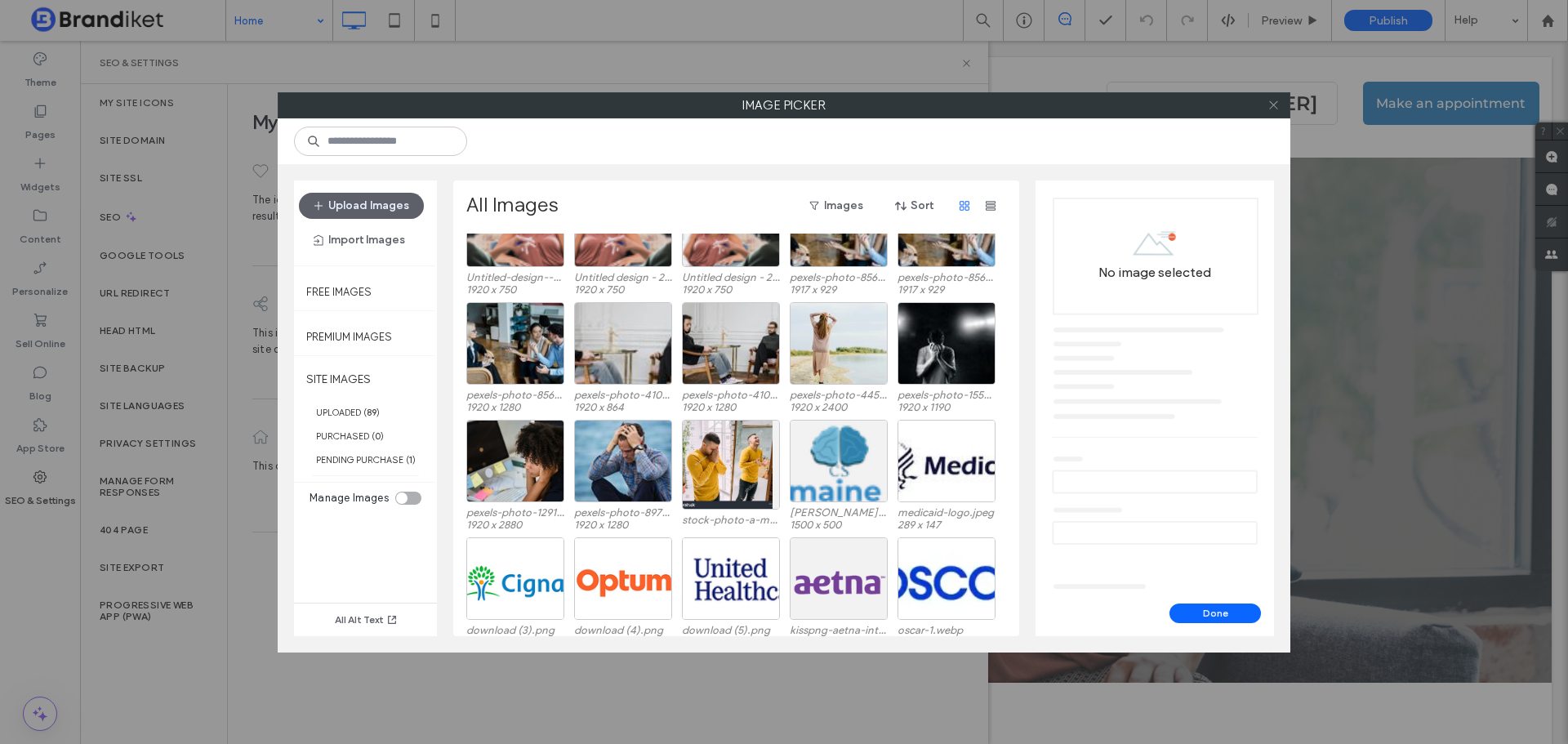
click at [1271, 102] on icon at bounding box center [1273, 104] width 12 height 12
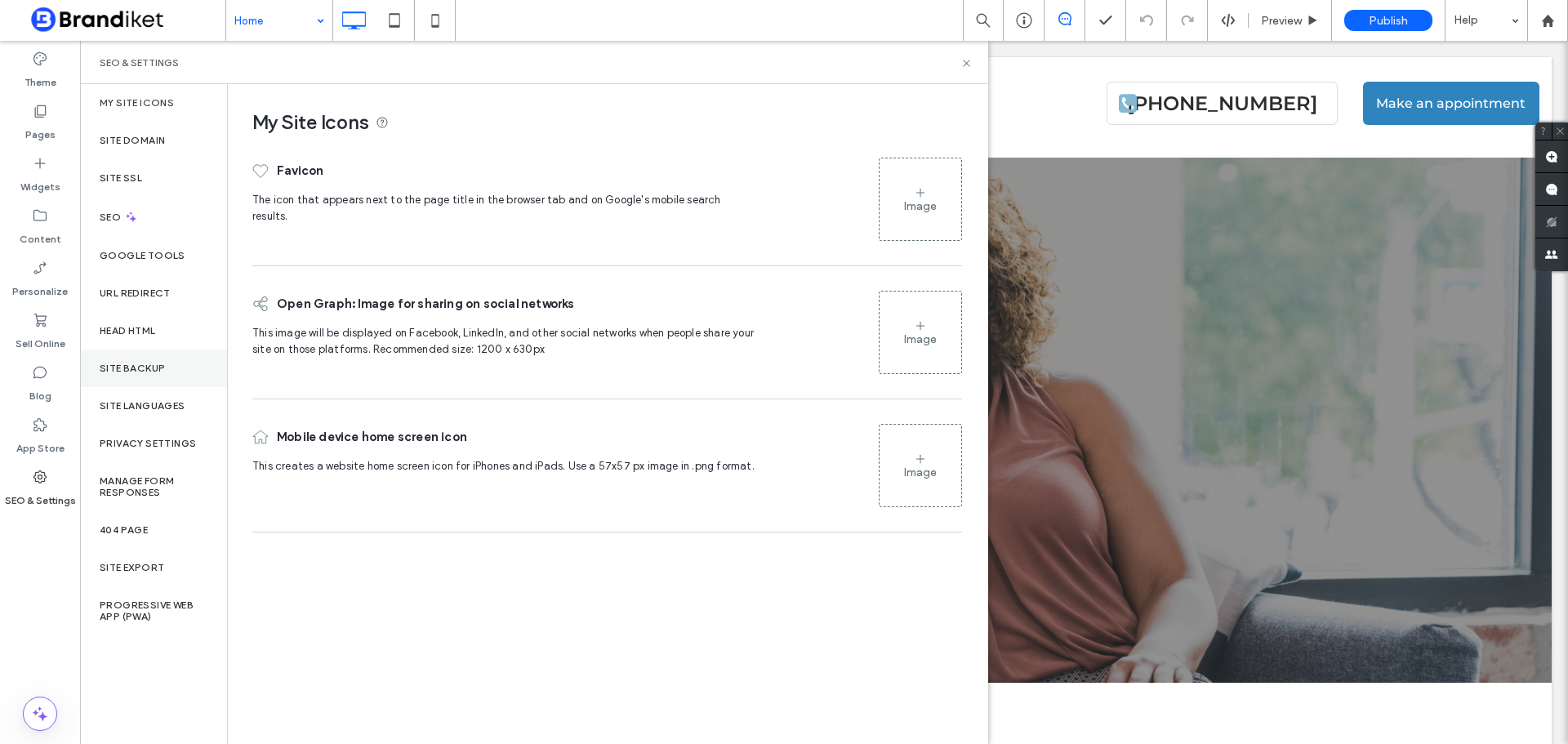
click at [122, 360] on div "Site Backup" at bounding box center [153, 368] width 147 height 37
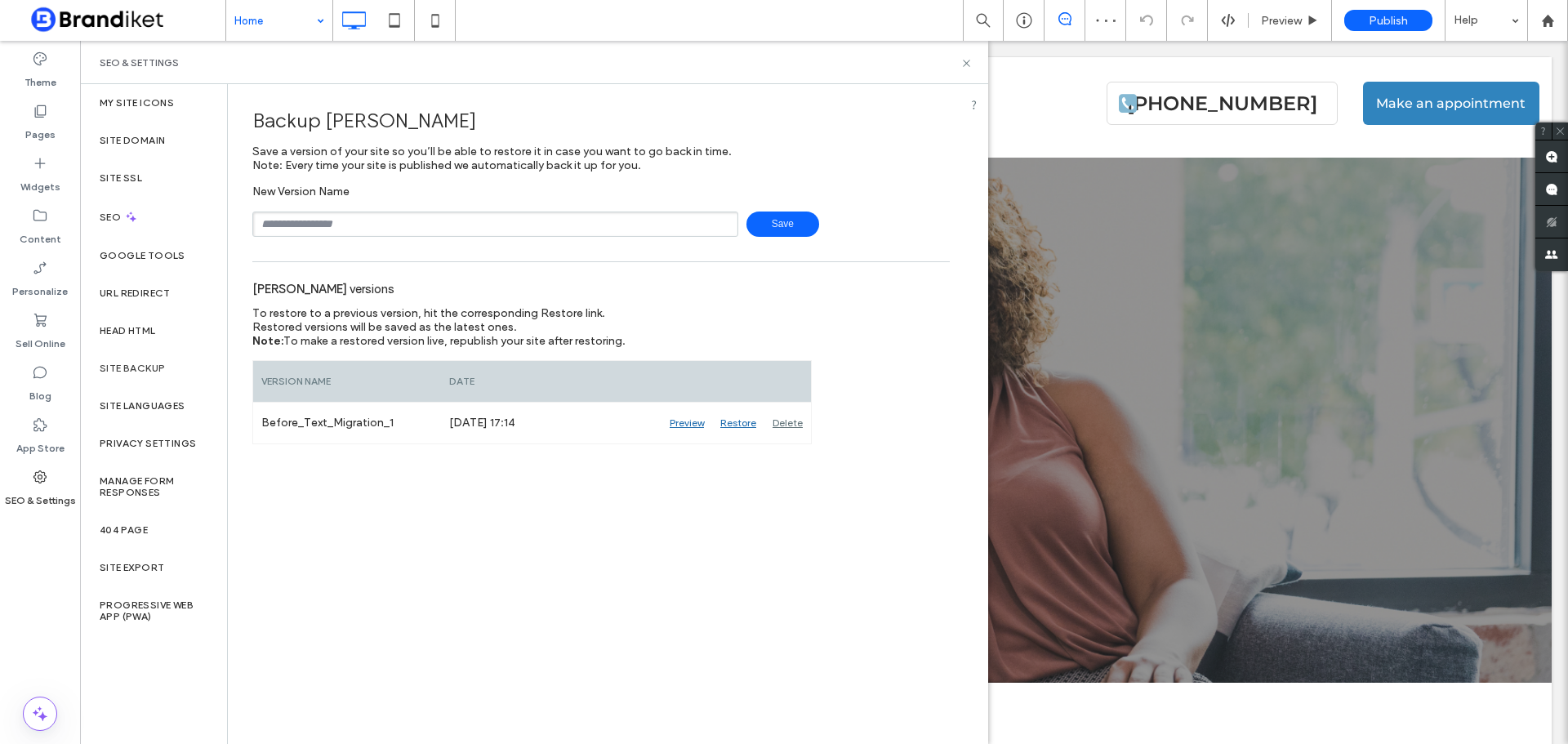
click at [772, 220] on span "Save" at bounding box center [783, 224] width 73 height 25
click at [149, 368] on label "Site Backup" at bounding box center [132, 369] width 65 height 11
click at [61, 334] on label "Sell Online" at bounding box center [40, 340] width 50 height 23
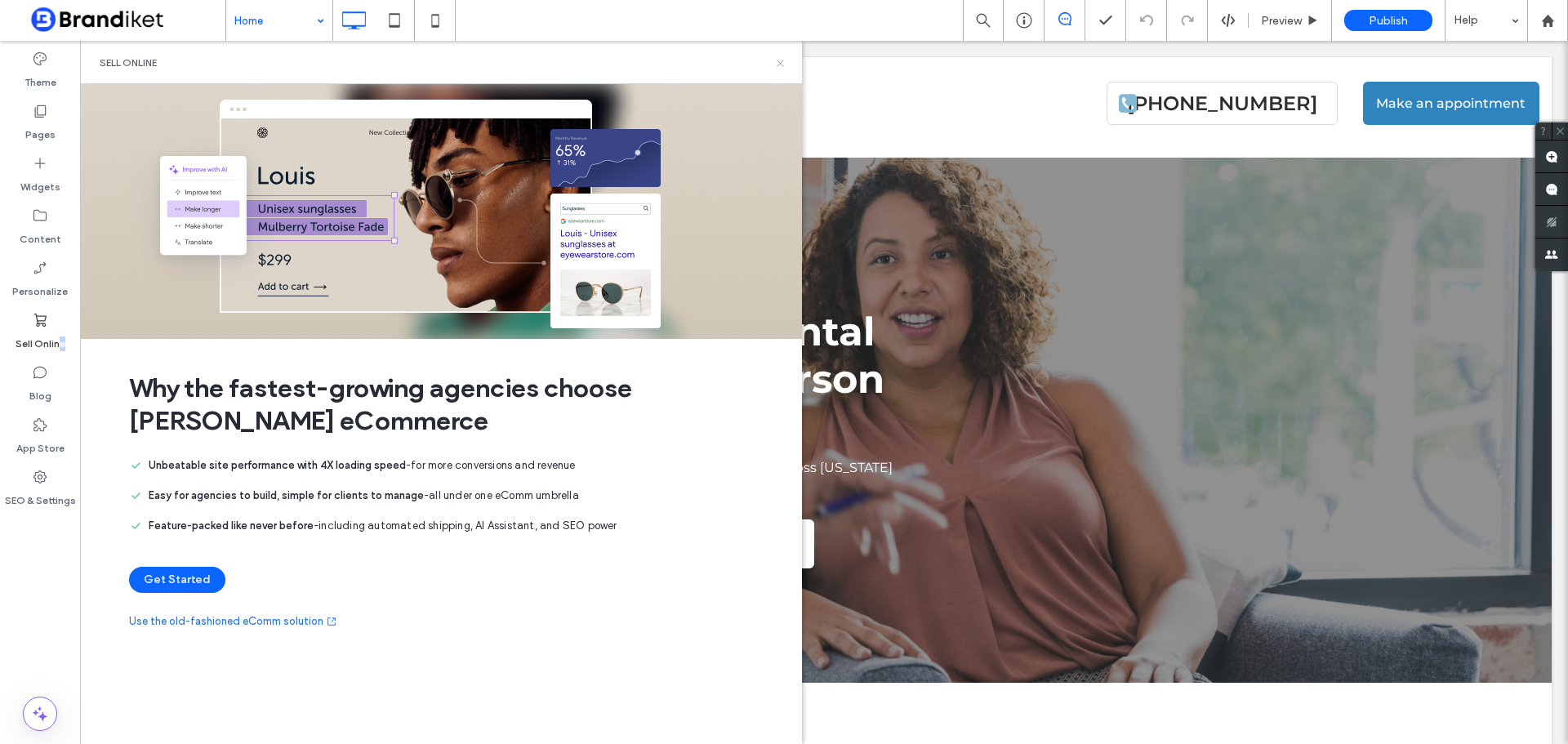
click at [782, 64] on use at bounding box center [780, 62] width 7 height 7
